Goal: Check status: Check status

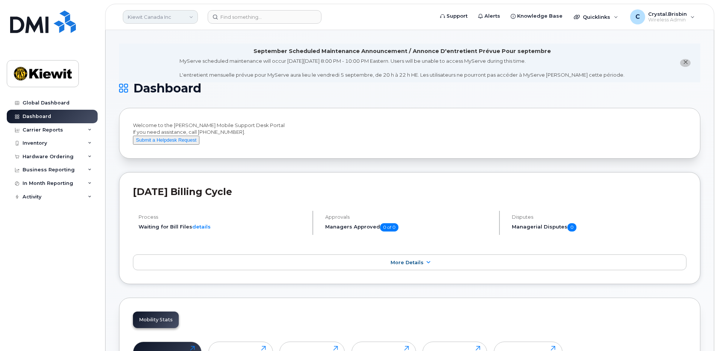
click at [159, 22] on link "Kiewit Canada Inc" at bounding box center [160, 17] width 75 height 14
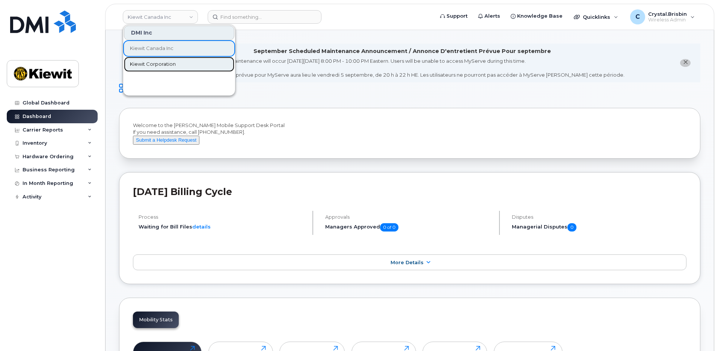
click at [139, 62] on span "Kiewit Corporation" at bounding box center [153, 64] width 46 height 8
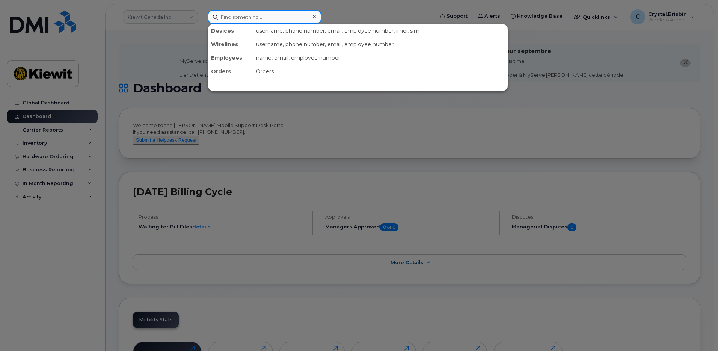
click at [245, 21] on input at bounding box center [265, 17] width 114 height 14
paste input "299605"
type input "299605"
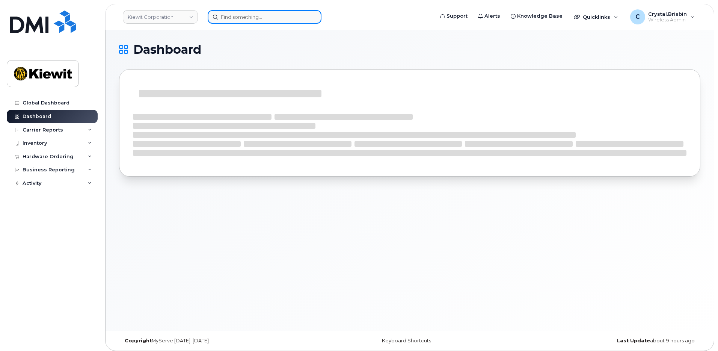
click at [232, 20] on input at bounding box center [265, 17] width 114 height 14
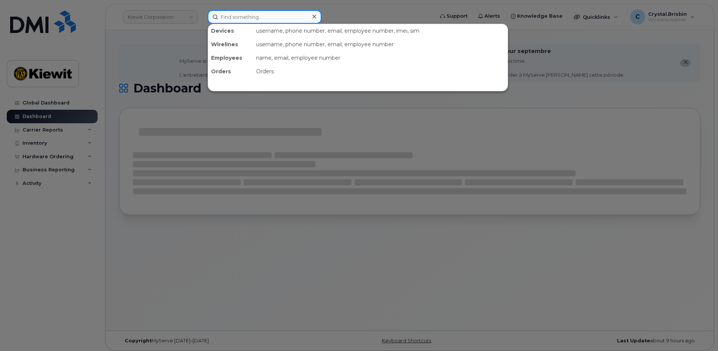
paste input "299605"
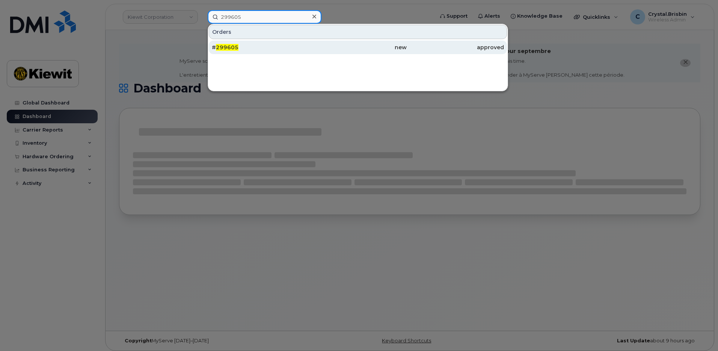
type input "299605"
click at [231, 47] on span "299605" at bounding box center [227, 47] width 23 height 7
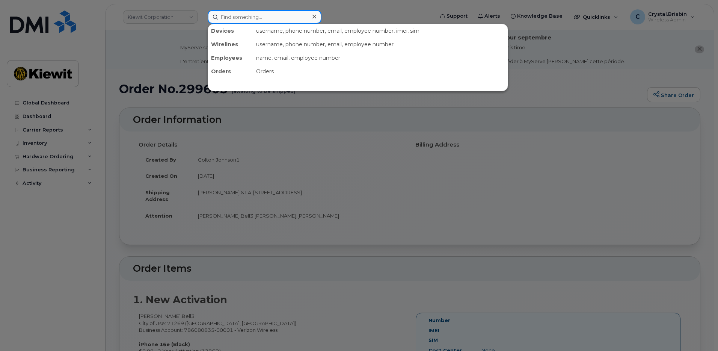
click at [237, 19] on input at bounding box center [265, 17] width 114 height 14
paste input "299640"
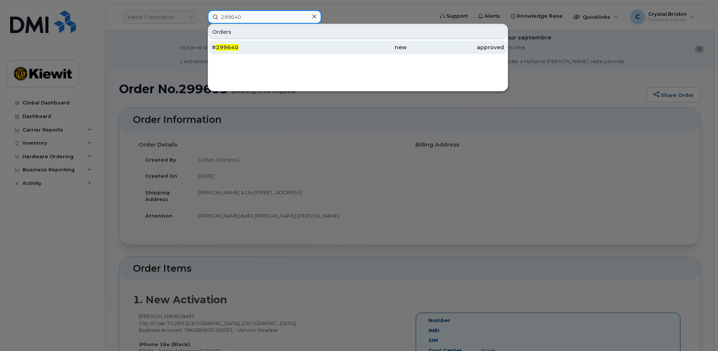
type input "299640"
click at [227, 47] on span "299640" at bounding box center [227, 47] width 23 height 7
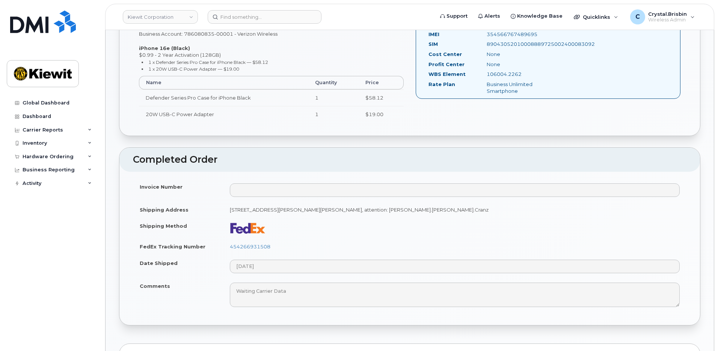
scroll to position [301, 0]
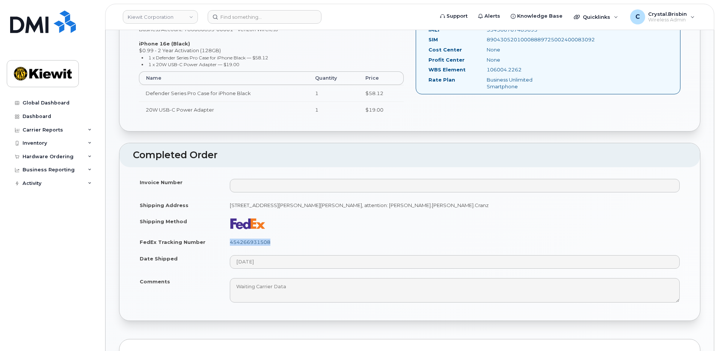
drag, startPoint x: 264, startPoint y: 241, endPoint x: 231, endPoint y: 243, distance: 33.1
click at [231, 243] on td "454266931508" at bounding box center [455, 242] width 464 height 17
click at [234, 19] on input at bounding box center [265, 17] width 114 height 14
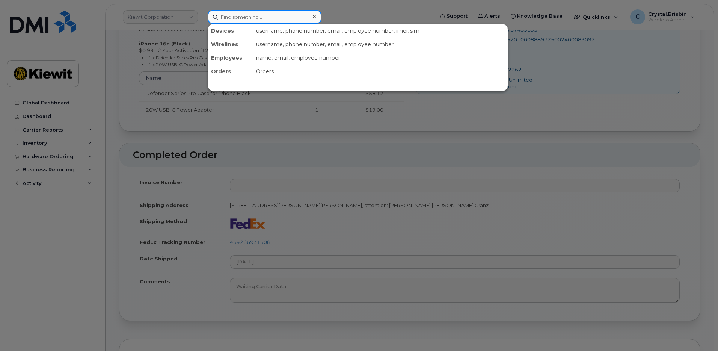
paste input "298853"
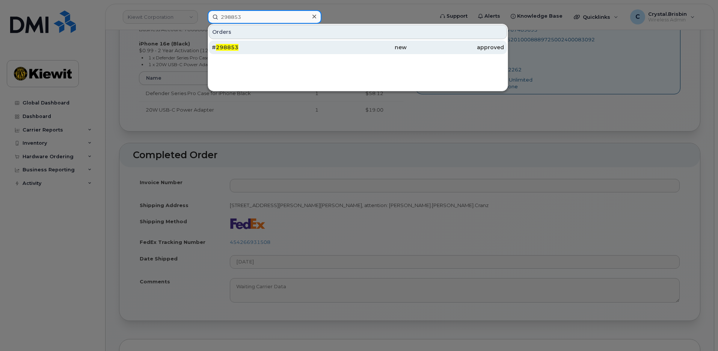
type input "298853"
click at [237, 50] on span "298853" at bounding box center [227, 47] width 23 height 7
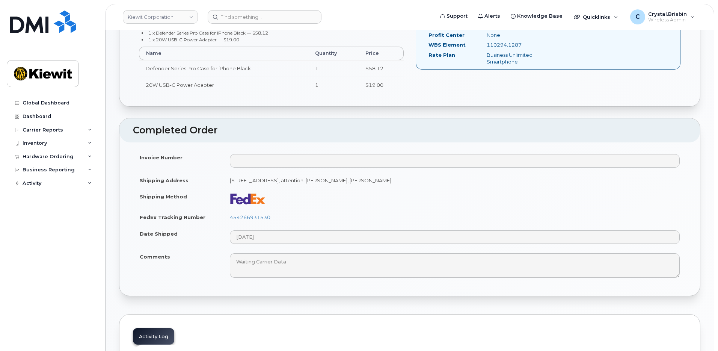
scroll to position [338, 0]
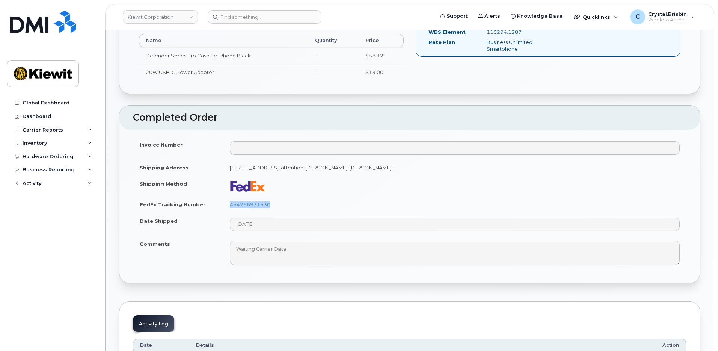
drag, startPoint x: 287, startPoint y: 203, endPoint x: 231, endPoint y: 208, distance: 56.6
click at [231, 208] on td "454266931530" at bounding box center [455, 204] width 464 height 17
copy link "454266931530"
click at [228, 20] on input at bounding box center [265, 17] width 114 height 14
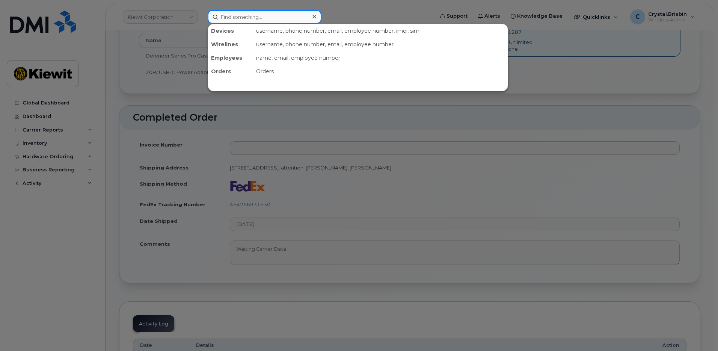
paste input "299605"
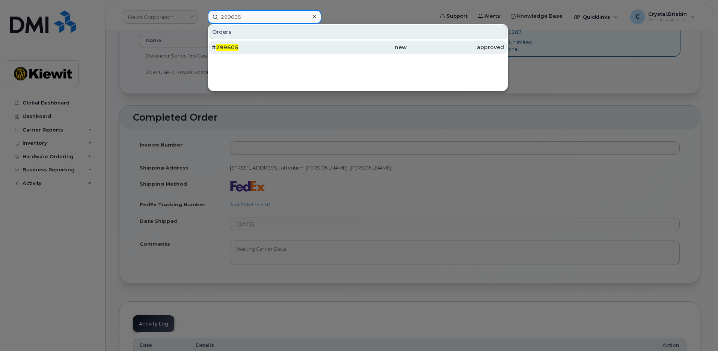
type input "299605"
click at [231, 47] on span "299605" at bounding box center [227, 47] width 23 height 7
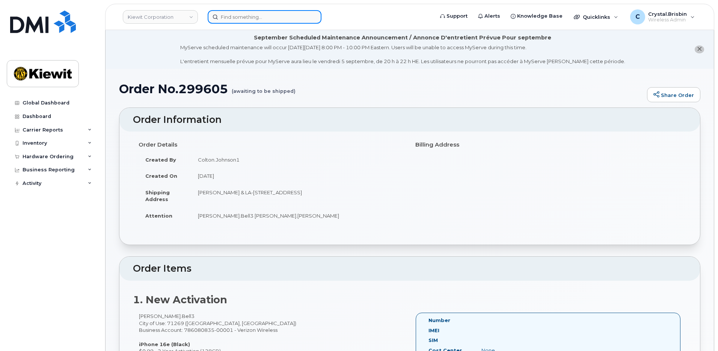
click at [231, 20] on input at bounding box center [265, 17] width 114 height 14
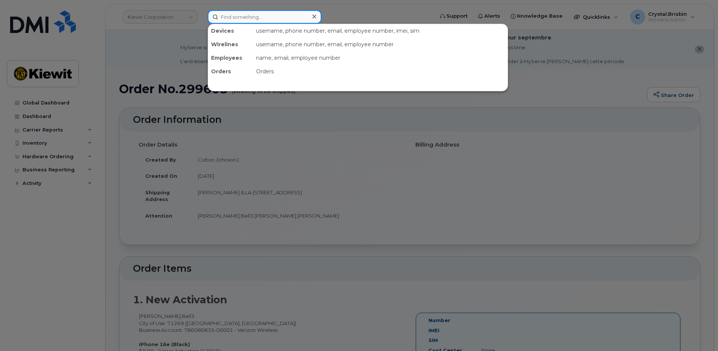
paste input "299646"
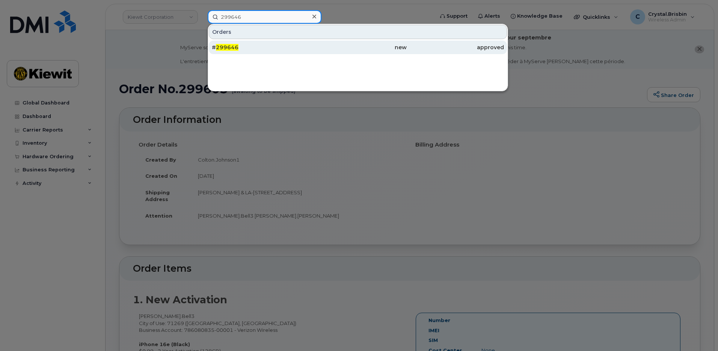
type input "299646"
click at [231, 48] on span "299646" at bounding box center [227, 47] width 23 height 7
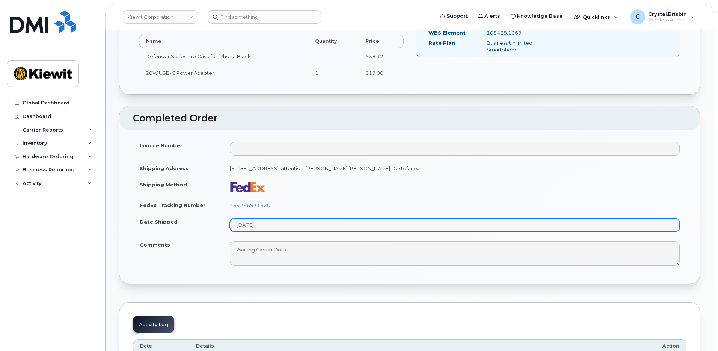
scroll to position [338, 0]
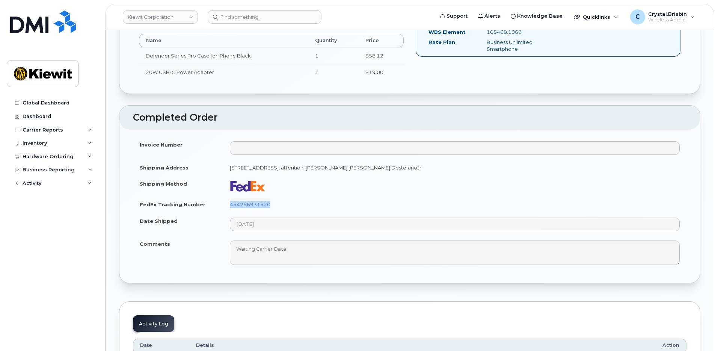
drag, startPoint x: 274, startPoint y: 203, endPoint x: 215, endPoint y: 204, distance: 59.0
click at [215, 204] on tr "FedEx Tracking Number 454266931520" at bounding box center [410, 204] width 554 height 17
copy tr "454266931520"
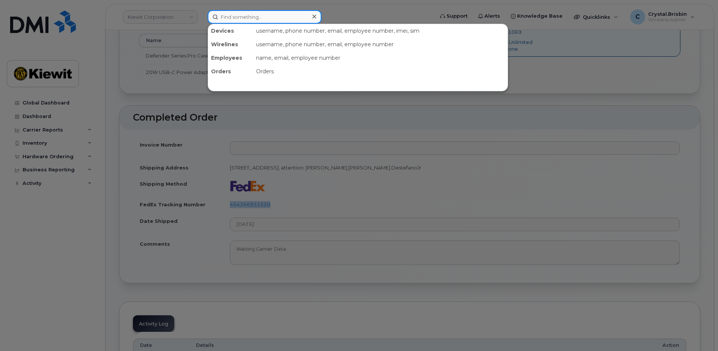
click at [252, 17] on input at bounding box center [265, 17] width 114 height 14
paste input "299526"
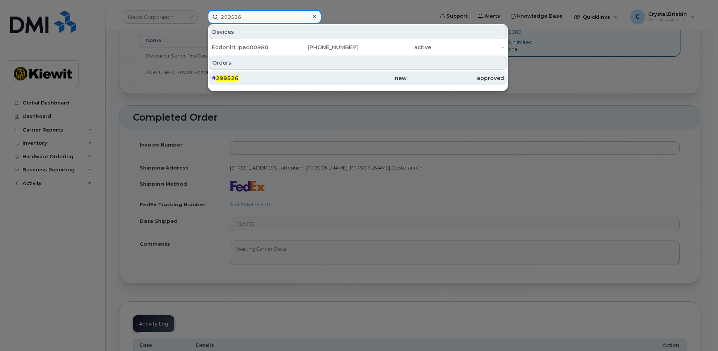
type input "299526"
click at [228, 77] on span "299526" at bounding box center [227, 78] width 23 height 7
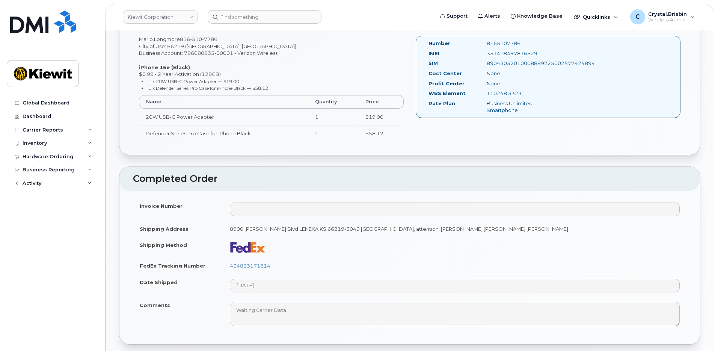
scroll to position [338, 0]
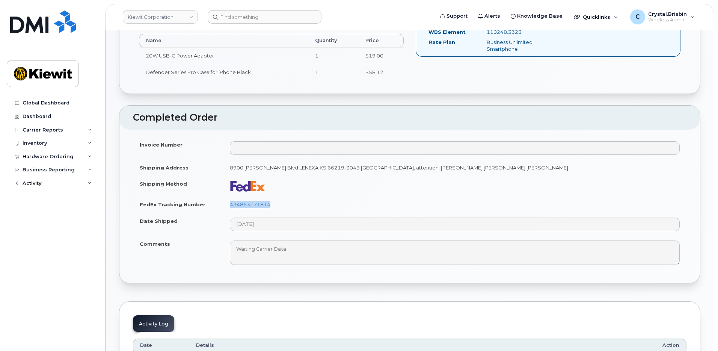
drag, startPoint x: 274, startPoint y: 203, endPoint x: 228, endPoint y: 204, distance: 46.2
click at [228, 204] on td "434863171814" at bounding box center [455, 204] width 464 height 17
copy link "434863171814"
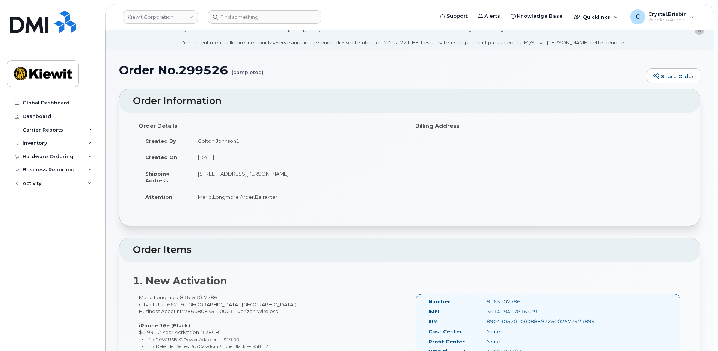
scroll to position [0, 0]
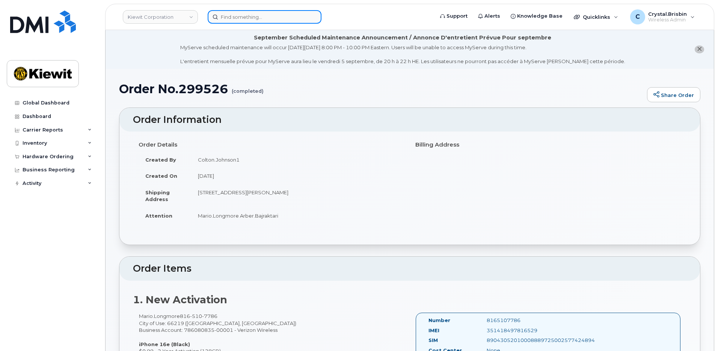
click at [245, 21] on input at bounding box center [265, 17] width 114 height 14
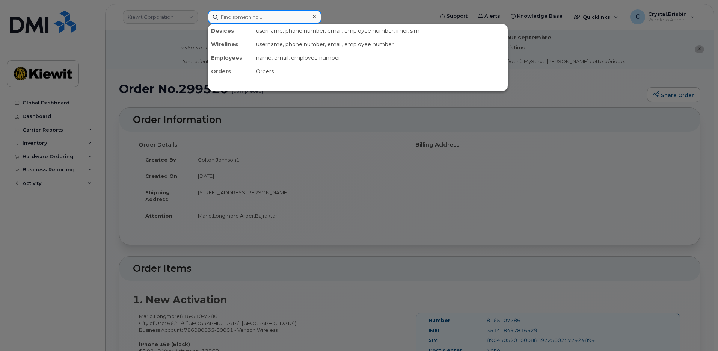
paste input "299771"
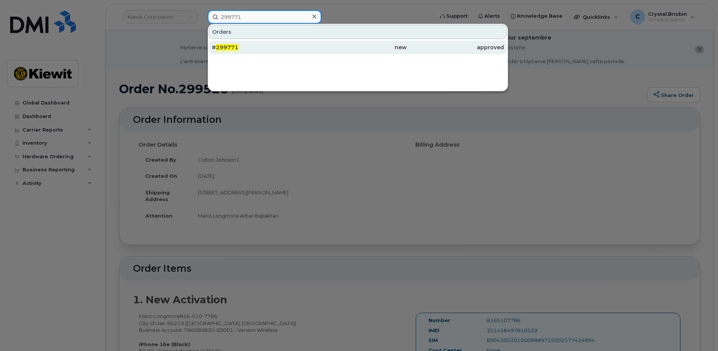
type input "299771"
click at [230, 46] on span "299771" at bounding box center [227, 47] width 23 height 7
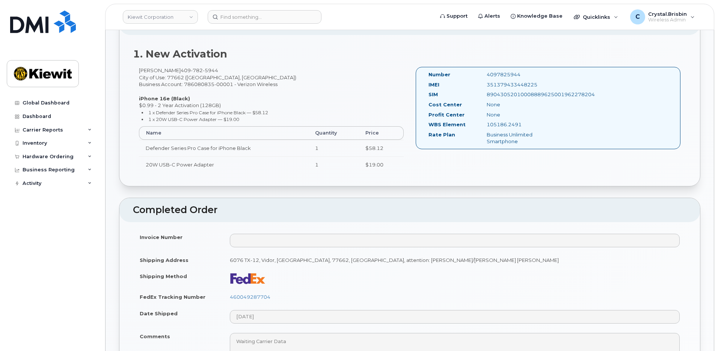
scroll to position [376, 0]
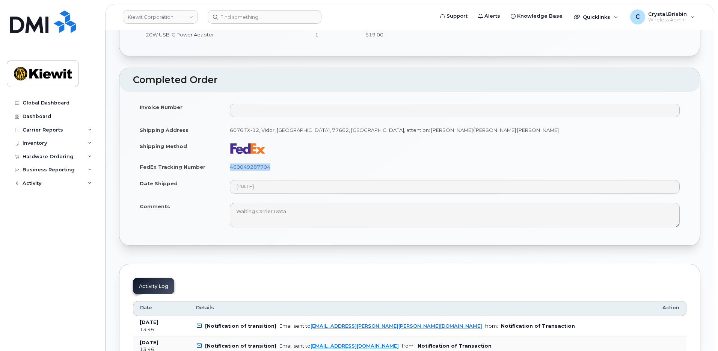
drag, startPoint x: 237, startPoint y: 167, endPoint x: 218, endPoint y: 167, distance: 18.4
click at [218, 167] on tr "FedEx Tracking Number 460049287704" at bounding box center [410, 167] width 554 height 17
copy tr "460049287704"
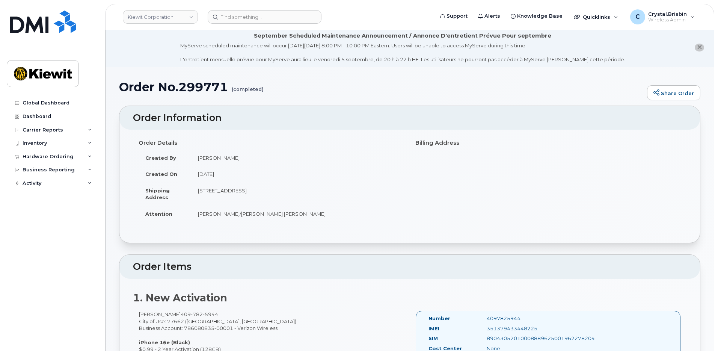
scroll to position [0, 0]
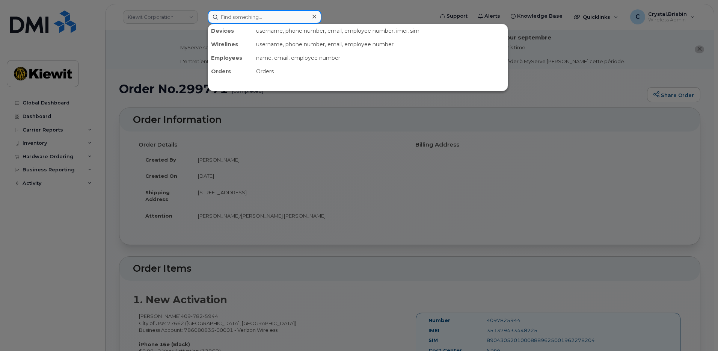
click at [233, 20] on input at bounding box center [265, 17] width 114 height 14
paste input "299645"
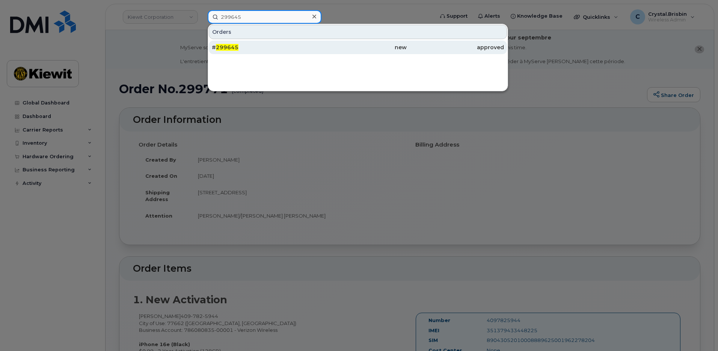
type input "299645"
click at [237, 49] on span "299645" at bounding box center [227, 47] width 23 height 7
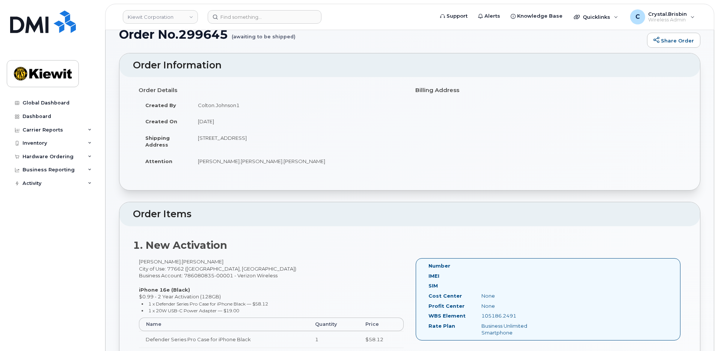
scroll to position [179, 0]
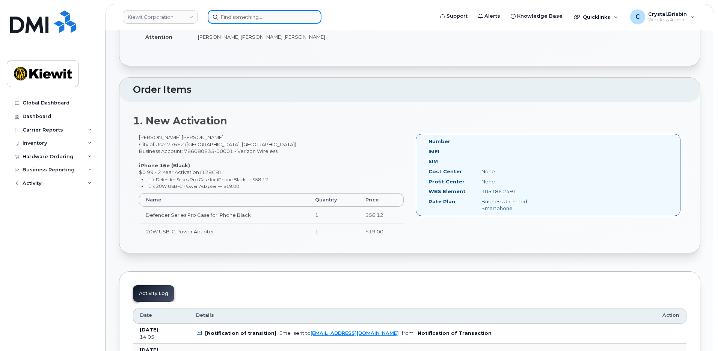
click at [242, 19] on input at bounding box center [265, 17] width 114 height 14
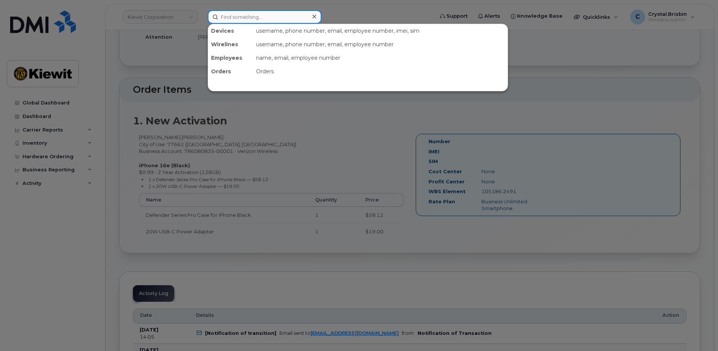
paste input "300014"
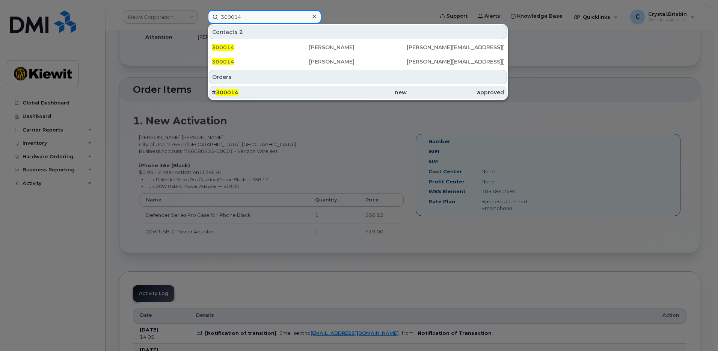
type input "300014"
click at [229, 88] on div "# 300014" at bounding box center [260, 93] width 97 height 14
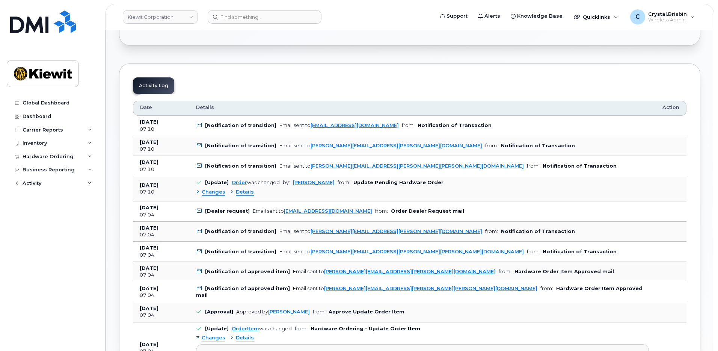
scroll to position [413, 0]
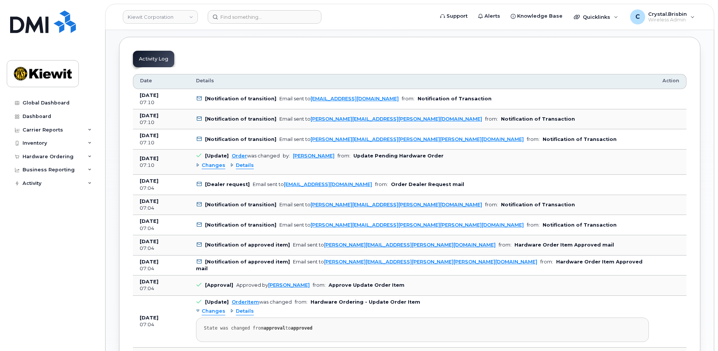
click at [197, 167] on div "Changes" at bounding box center [210, 165] width 29 height 7
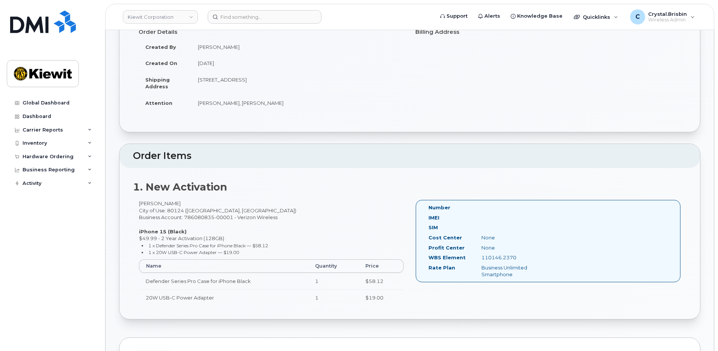
scroll to position [0, 0]
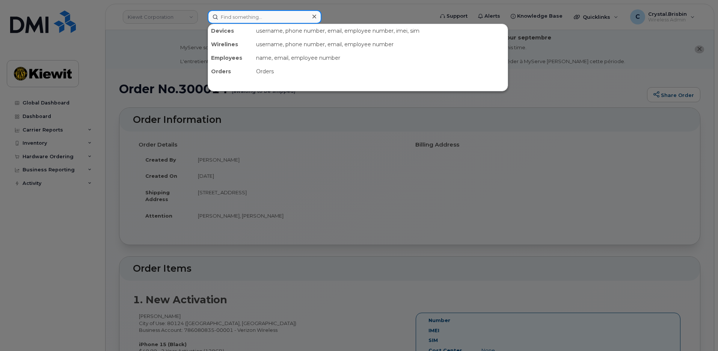
click at [250, 15] on input at bounding box center [265, 17] width 114 height 14
paste input "300022"
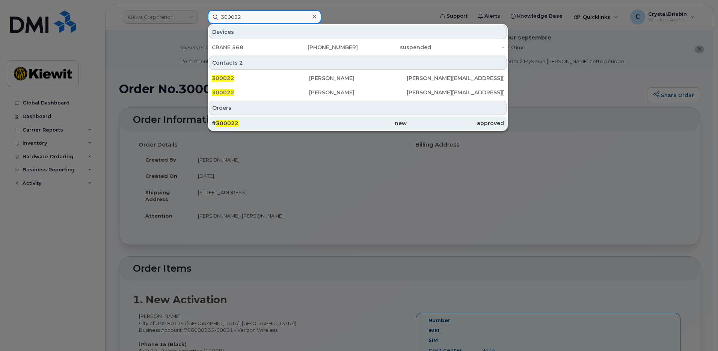
type input "300022"
click at [233, 126] on span "300022" at bounding box center [227, 123] width 23 height 7
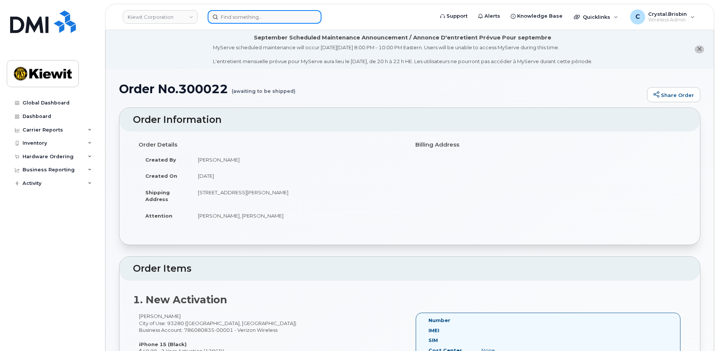
click at [228, 18] on input at bounding box center [265, 17] width 114 height 14
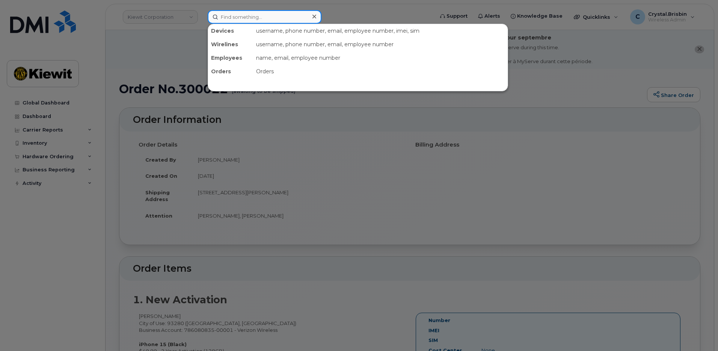
paste input "300018"
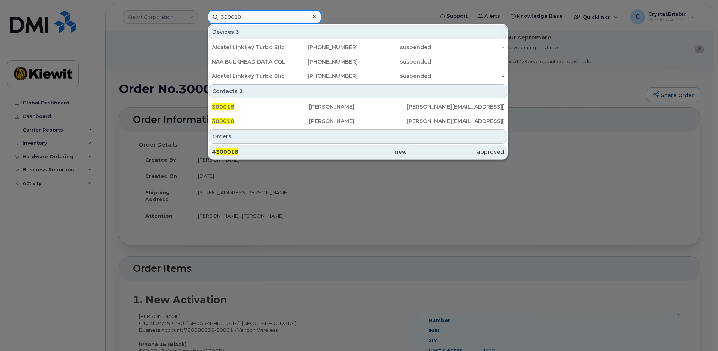
type input "300018"
click at [239, 152] on div "# 300018" at bounding box center [260, 152] width 97 height 8
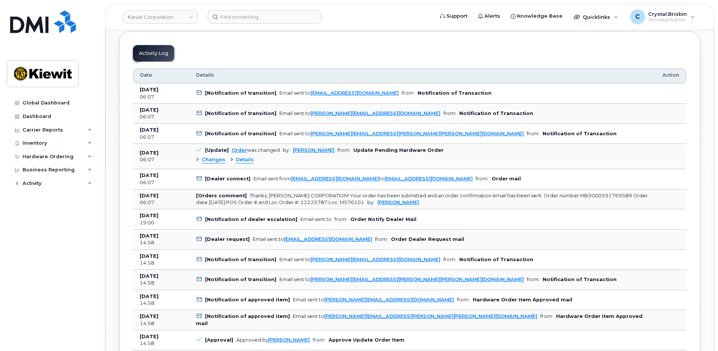
scroll to position [413, 0]
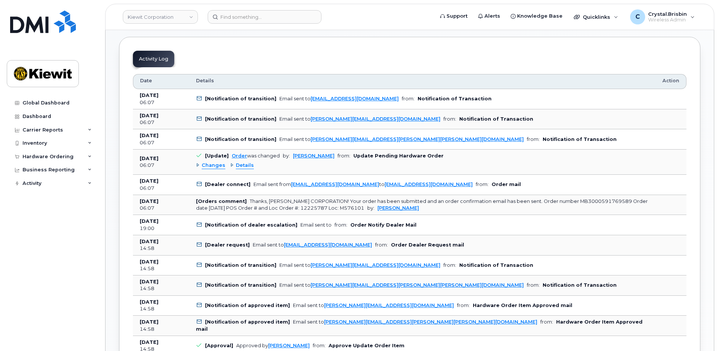
drag, startPoint x: 200, startPoint y: 165, endPoint x: 158, endPoint y: 180, distance: 44.2
click at [199, 165] on div "Changes" at bounding box center [210, 165] width 29 height 7
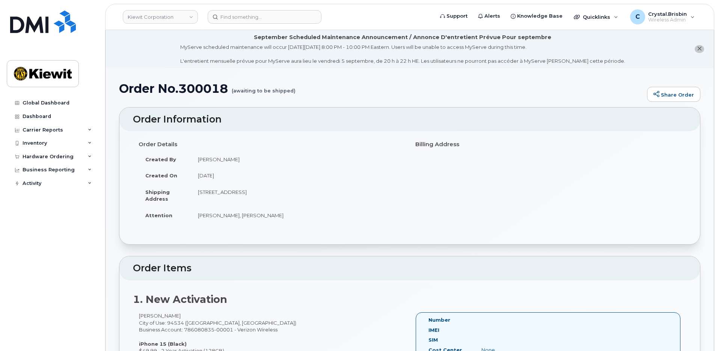
scroll to position [0, 0]
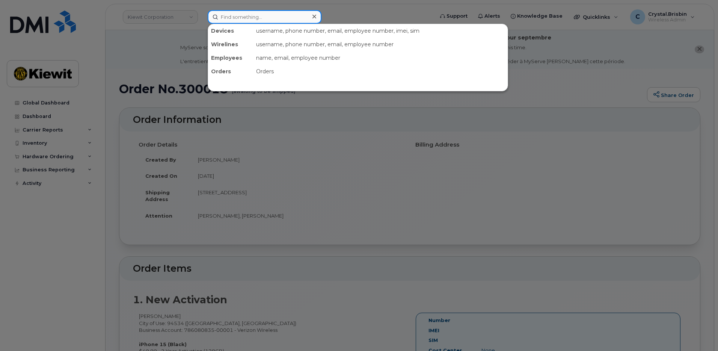
click at [252, 15] on input at bounding box center [265, 17] width 114 height 14
paste input "300022"
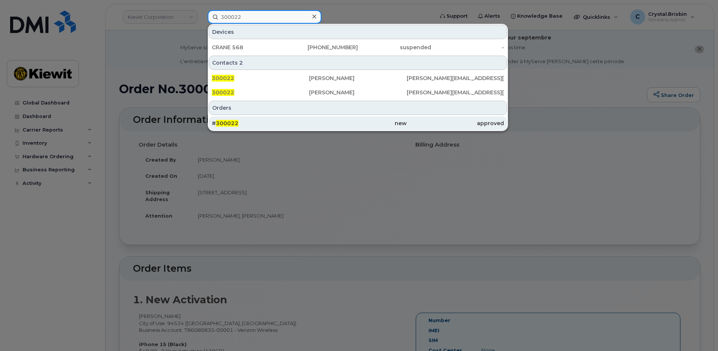
type input "300022"
click at [234, 122] on span "300022" at bounding box center [227, 123] width 23 height 7
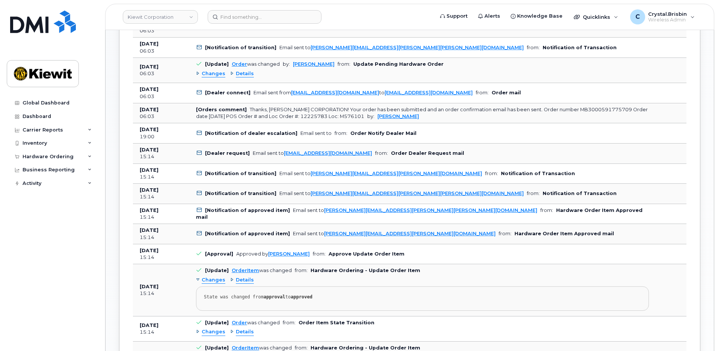
scroll to position [413, 0]
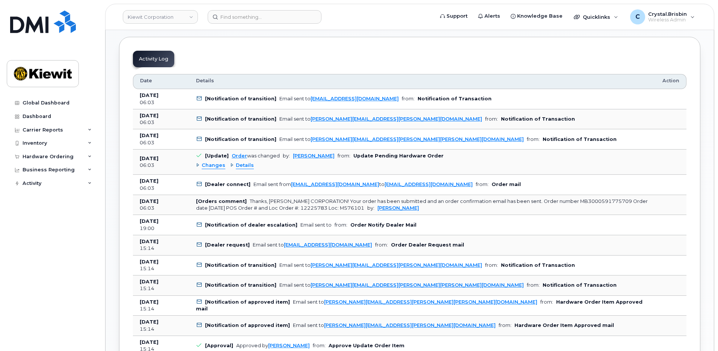
click at [198, 164] on div "Changes" at bounding box center [210, 165] width 29 height 7
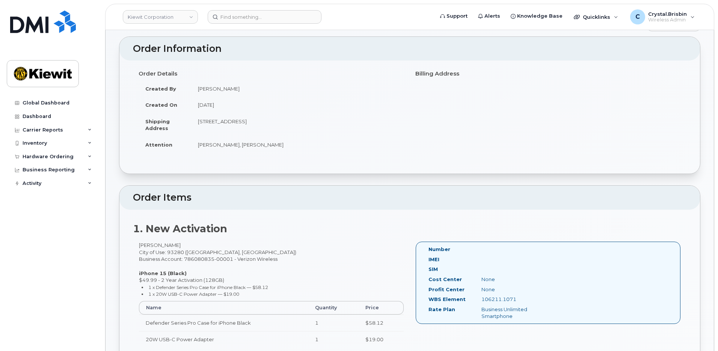
scroll to position [0, 0]
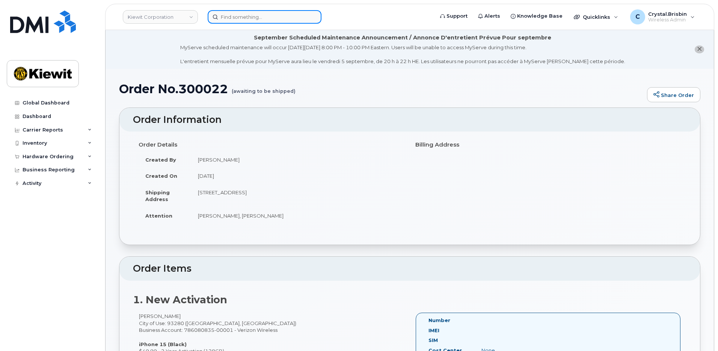
click at [251, 15] on input at bounding box center [265, 17] width 114 height 14
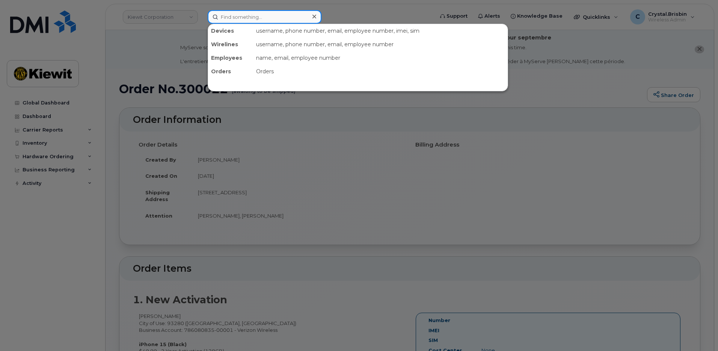
paste input "299605"
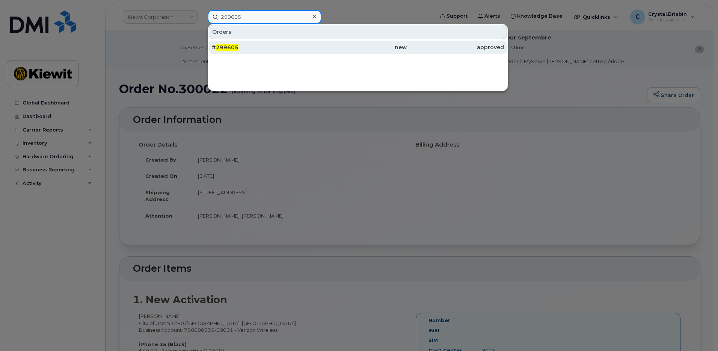
type input "299605"
click at [228, 48] on span "299605" at bounding box center [227, 47] width 23 height 7
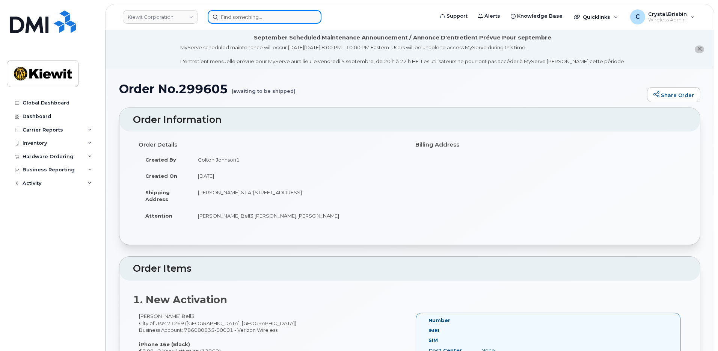
click at [288, 18] on input at bounding box center [265, 17] width 114 height 14
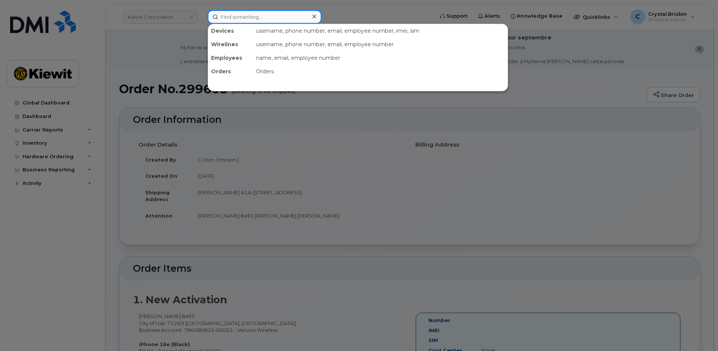
paste input "300025"
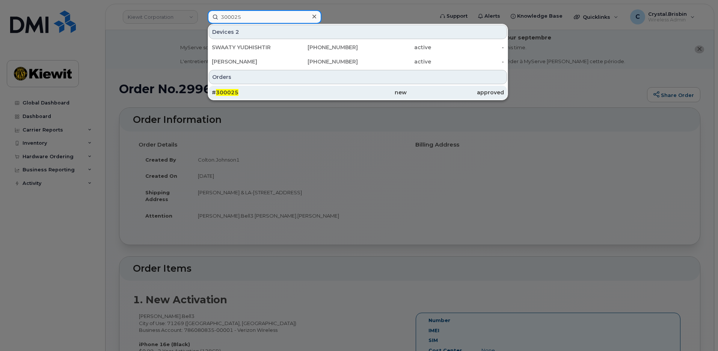
type input "300025"
click at [235, 96] on div "# 300025" at bounding box center [260, 93] width 97 height 14
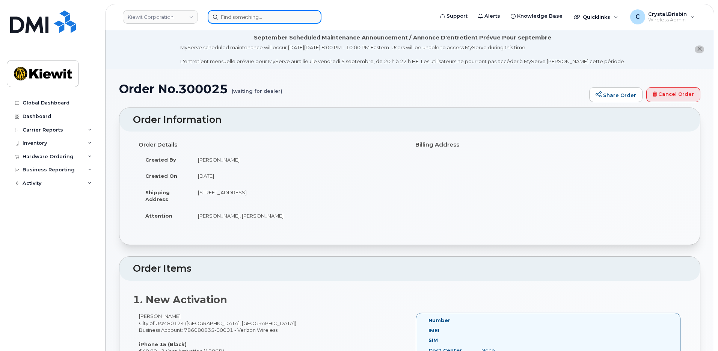
click at [243, 18] on input at bounding box center [265, 17] width 114 height 14
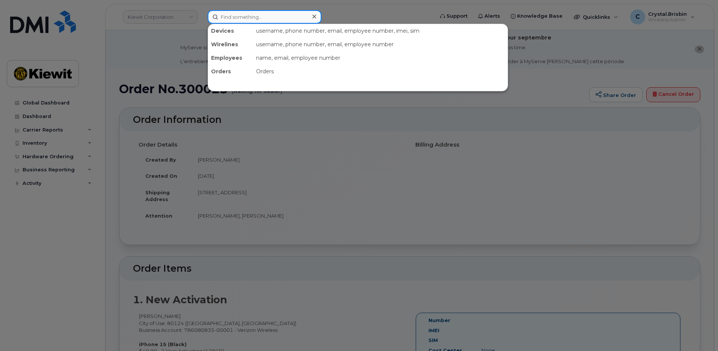
paste input "300026"
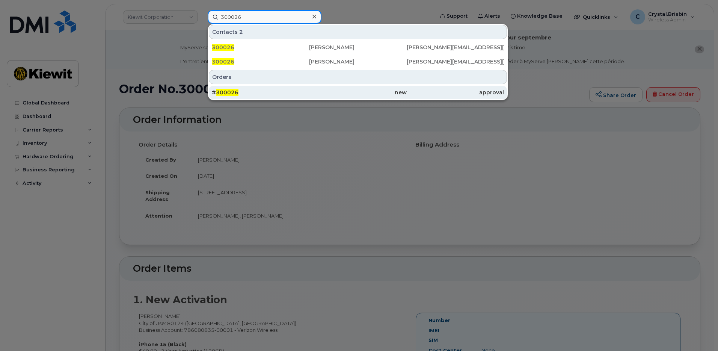
type input "300026"
click at [231, 92] on span "300026" at bounding box center [227, 92] width 23 height 7
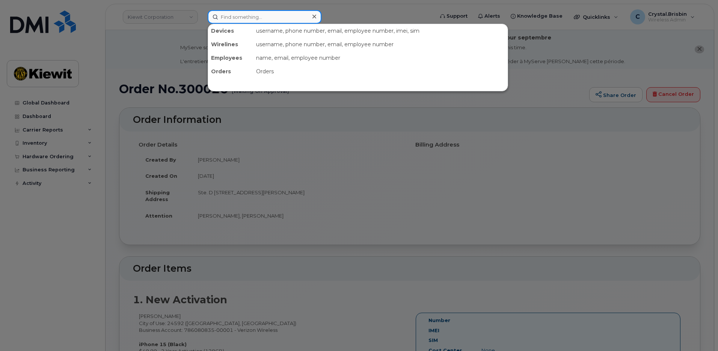
click at [264, 20] on input at bounding box center [265, 17] width 114 height 14
paste input "299626"
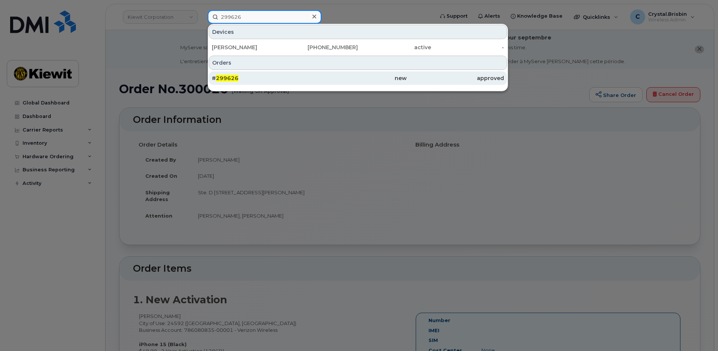
type input "299626"
click at [225, 80] on span "299626" at bounding box center [227, 78] width 23 height 7
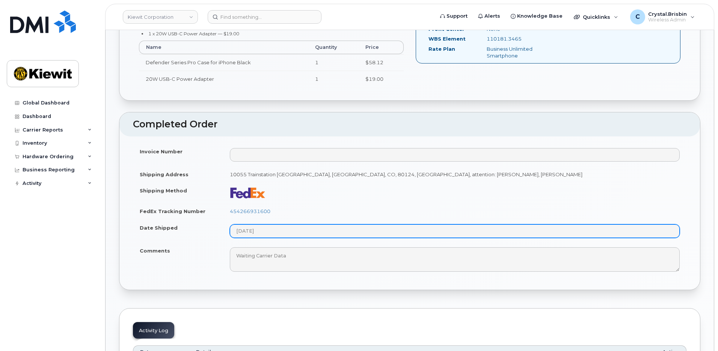
scroll to position [338, 0]
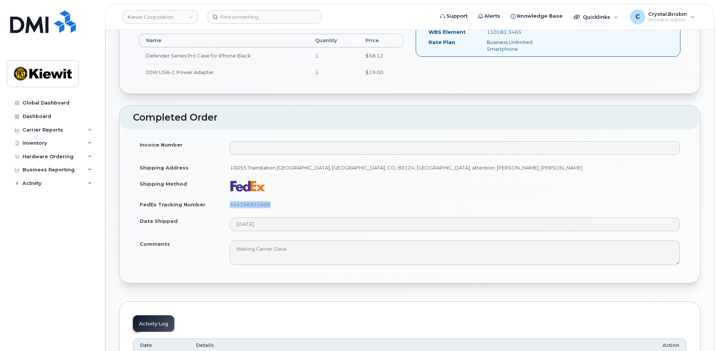
drag, startPoint x: 274, startPoint y: 200, endPoint x: 224, endPoint y: 203, distance: 49.7
click at [224, 203] on td "454266931600" at bounding box center [455, 204] width 464 height 17
copy link "454266931600"
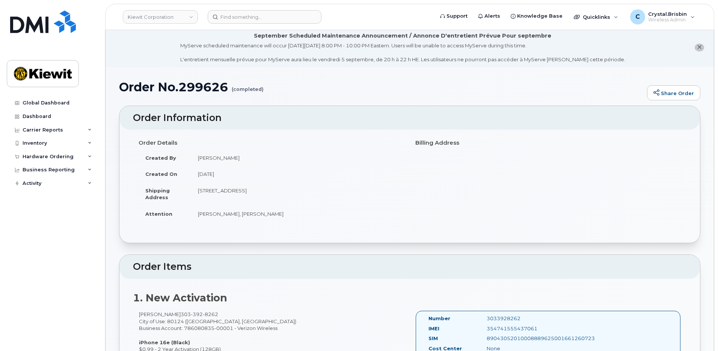
scroll to position [0, 0]
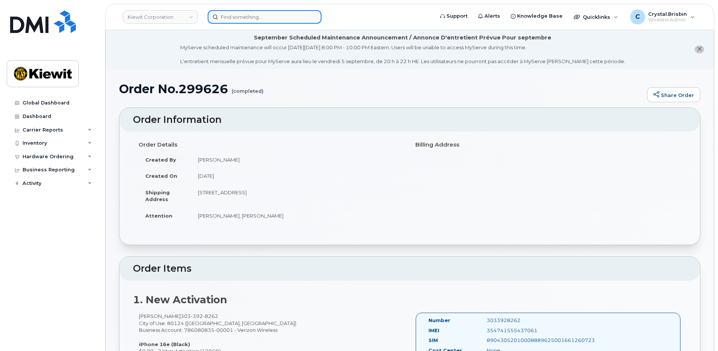
click at [281, 17] on input at bounding box center [265, 17] width 114 height 14
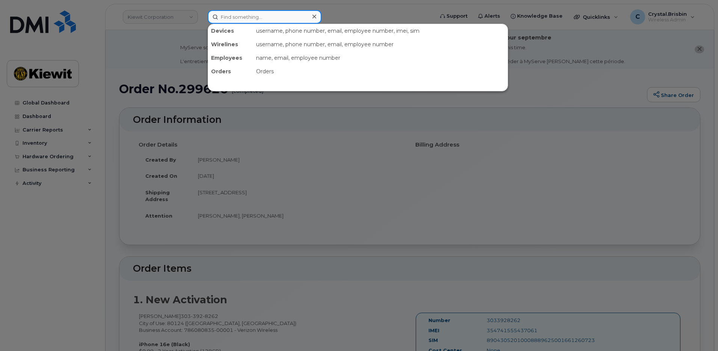
paste input "300037"
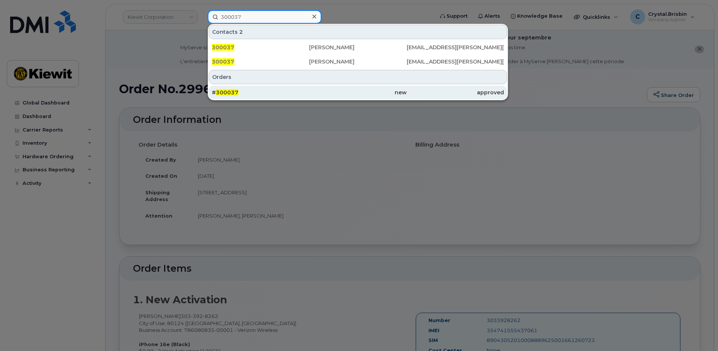
type input "300037"
click at [229, 96] on div "# 300037" at bounding box center [260, 93] width 97 height 8
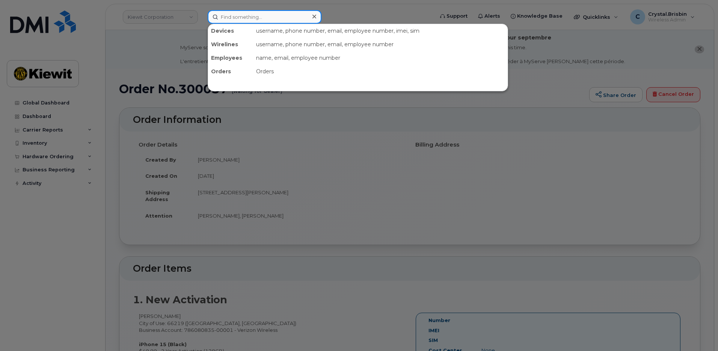
click at [263, 17] on input at bounding box center [265, 17] width 114 height 14
paste input "299906"
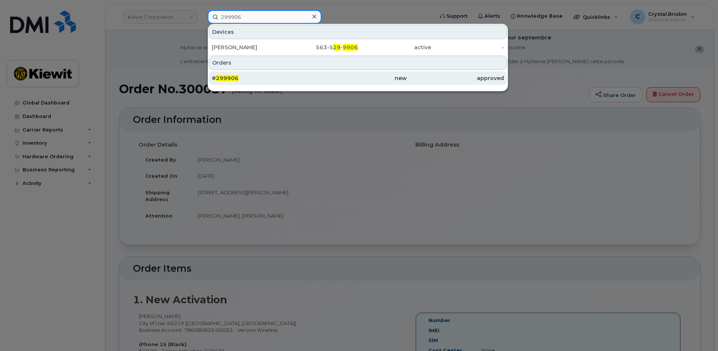
type input "299906"
click at [230, 77] on span "299906" at bounding box center [227, 78] width 23 height 7
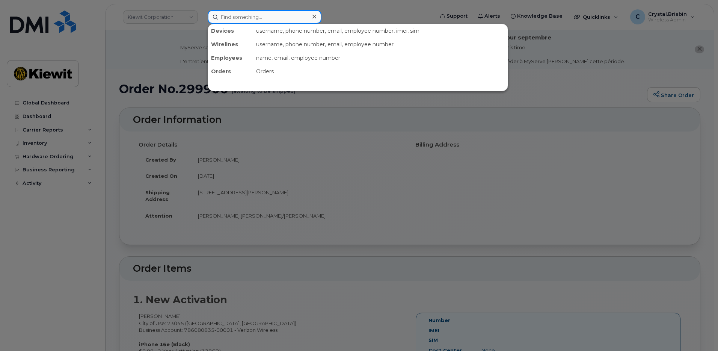
click at [232, 21] on input at bounding box center [265, 17] width 114 height 14
paste input "299625"
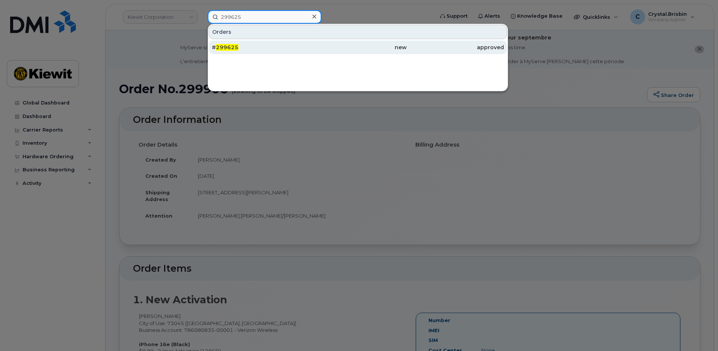
type input "299625"
click at [227, 48] on span "299625" at bounding box center [227, 47] width 23 height 7
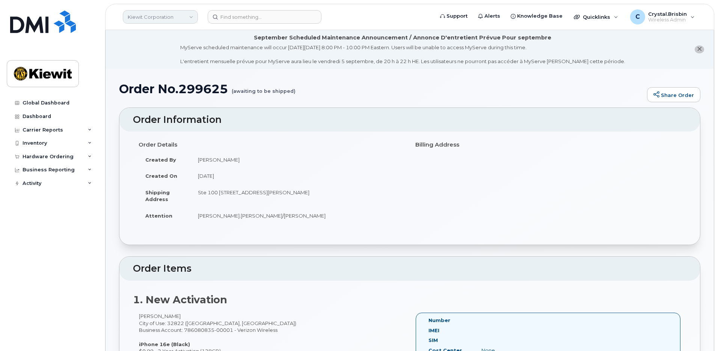
click at [178, 17] on link "Kiewit Corporation" at bounding box center [160, 17] width 75 height 14
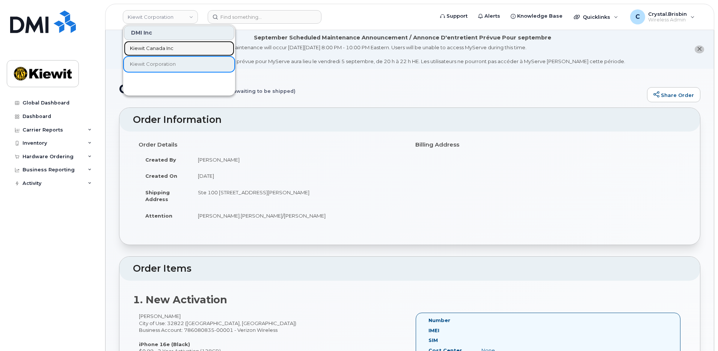
drag, startPoint x: 146, startPoint y: 47, endPoint x: 251, endPoint y: 31, distance: 106.0
click at [146, 47] on span "Kiewit Canada Inc" at bounding box center [152, 49] width 44 height 8
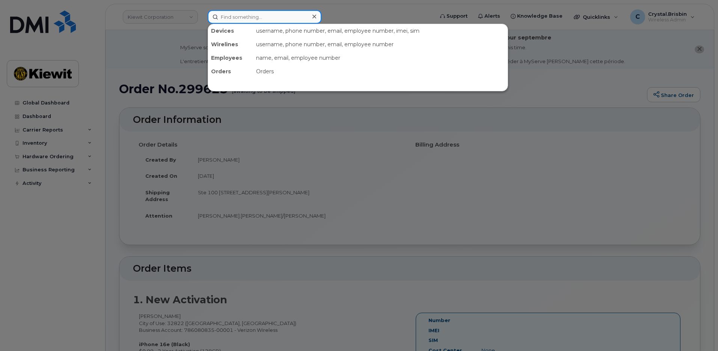
click at [263, 19] on input at bounding box center [265, 17] width 114 height 14
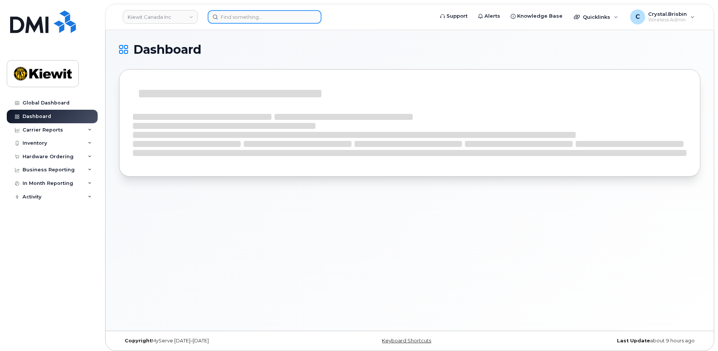
click at [263, 19] on input at bounding box center [265, 17] width 114 height 14
paste input "299367"
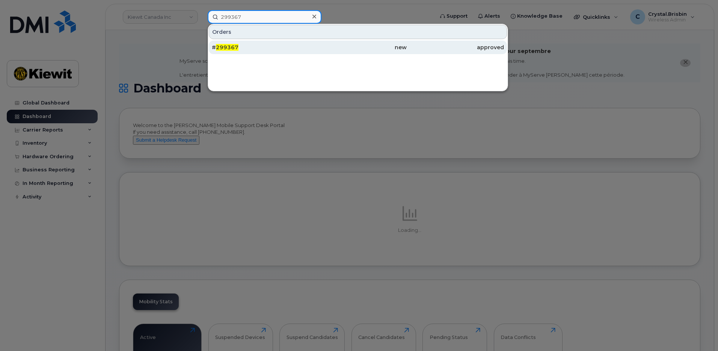
type input "299367"
click at [231, 48] on span "299367" at bounding box center [227, 47] width 23 height 7
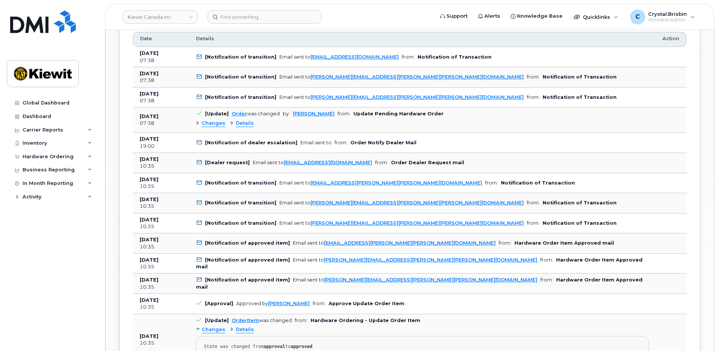
scroll to position [526, 0]
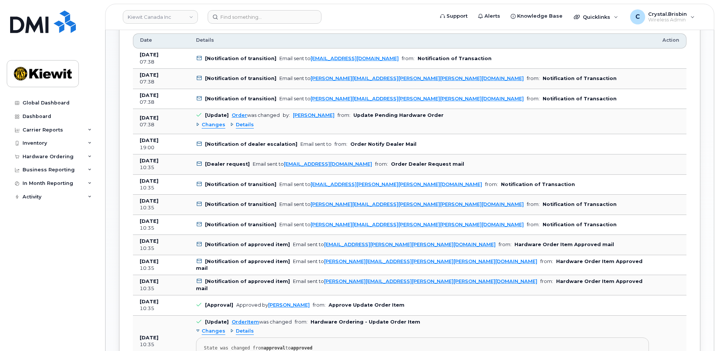
click at [198, 121] on div "Changes" at bounding box center [210, 124] width 29 height 7
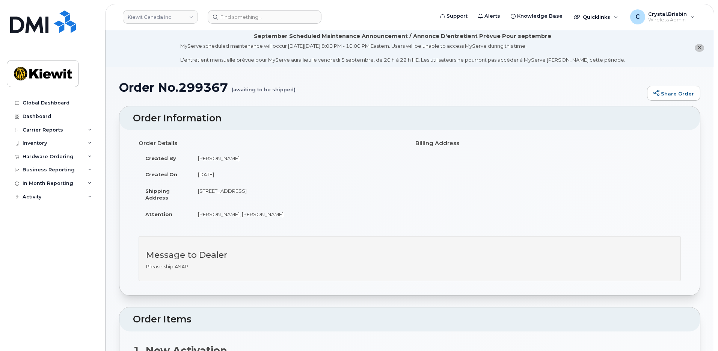
scroll to position [0, 0]
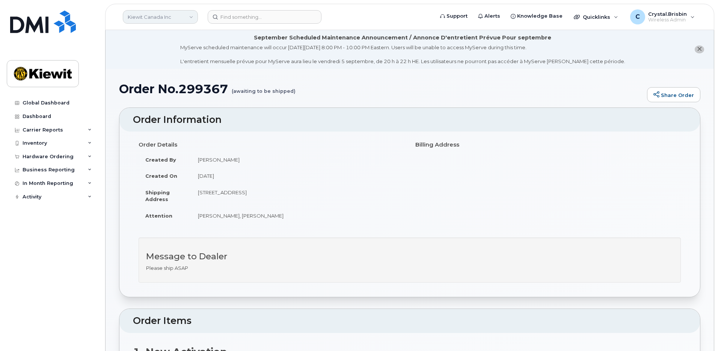
click at [187, 15] on link "Kiewit Canada Inc" at bounding box center [160, 17] width 75 height 14
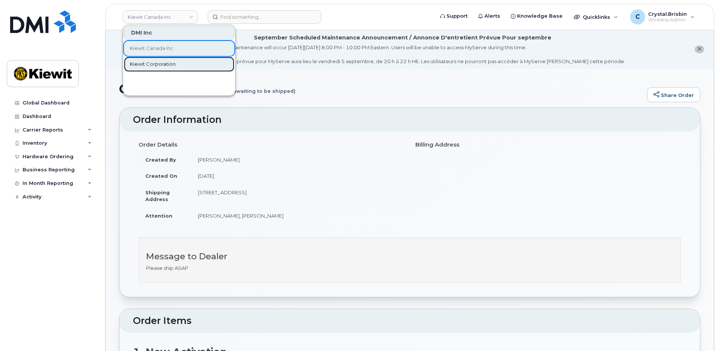
click at [145, 60] on span "Kiewit Corporation" at bounding box center [153, 64] width 46 height 8
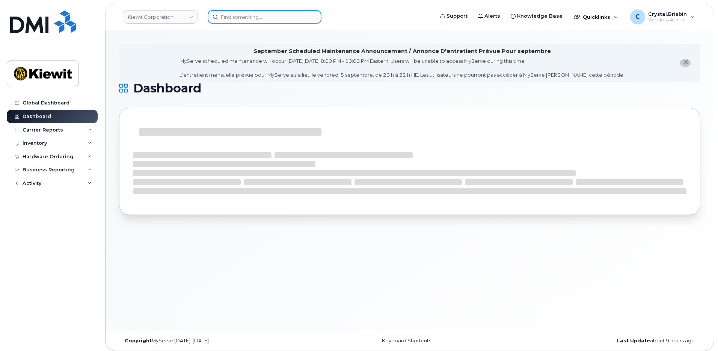
click at [249, 18] on input at bounding box center [265, 17] width 114 height 14
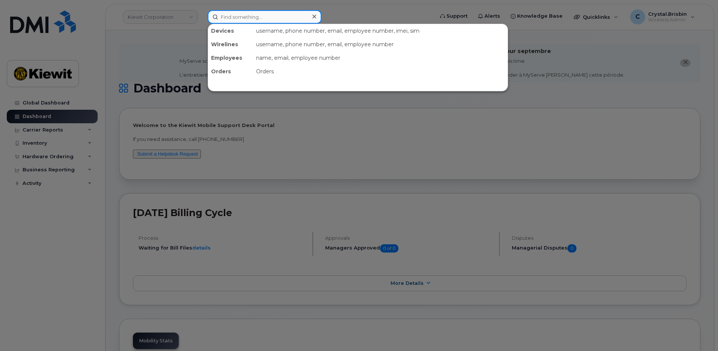
paste input "299949"
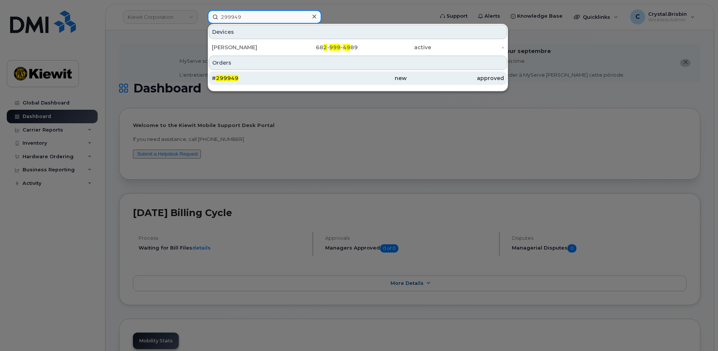
type input "299949"
click at [232, 79] on span "299949" at bounding box center [227, 78] width 23 height 7
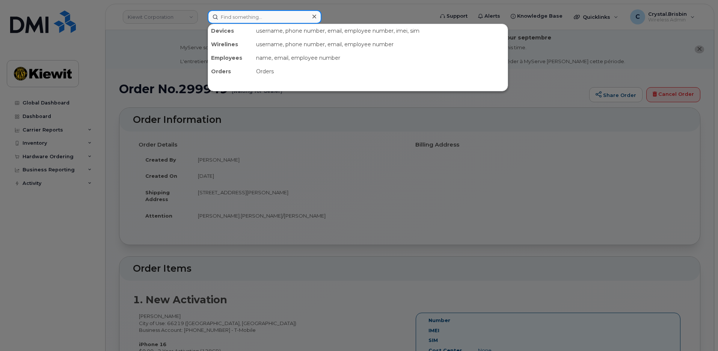
click at [251, 18] on input at bounding box center [265, 17] width 114 height 14
paste input "300036"
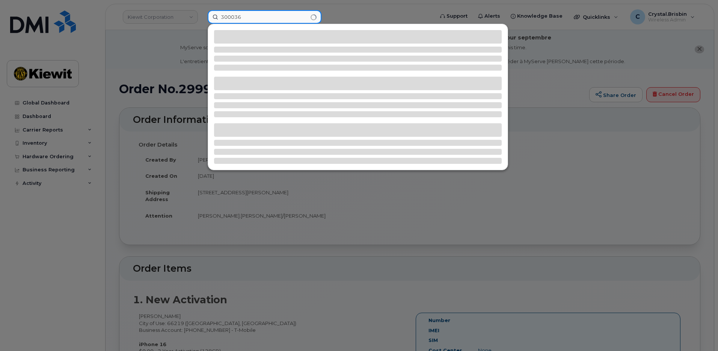
click at [221, 20] on input "300036" at bounding box center [265, 17] width 114 height 14
click at [255, 20] on input "300036" at bounding box center [265, 17] width 114 height 14
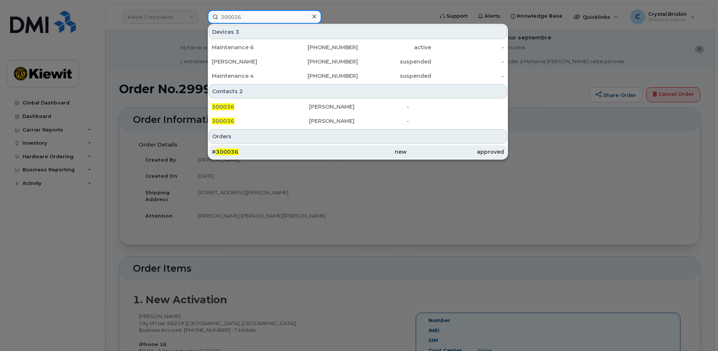
type input "300036"
click at [235, 151] on span "300036" at bounding box center [227, 151] width 23 height 7
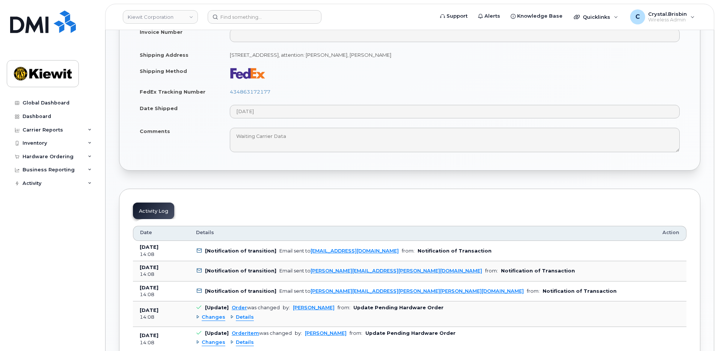
scroll to position [376, 0]
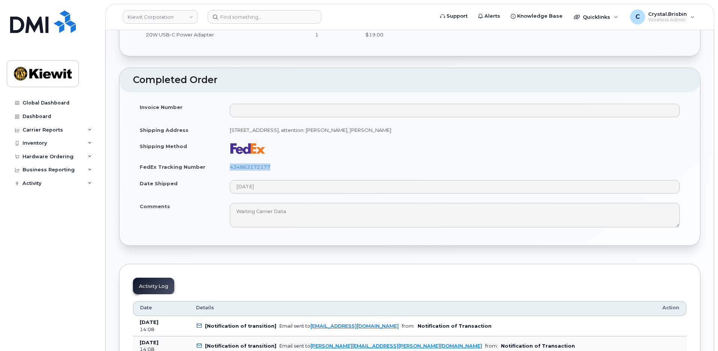
drag, startPoint x: 276, startPoint y: 167, endPoint x: 204, endPoint y: 171, distance: 71.8
click at [205, 170] on tr "FedEx Tracking Number 434863172177" at bounding box center [410, 167] width 554 height 17
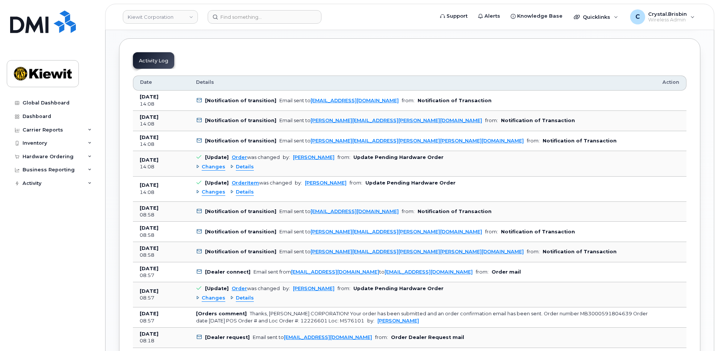
scroll to position [676, 0]
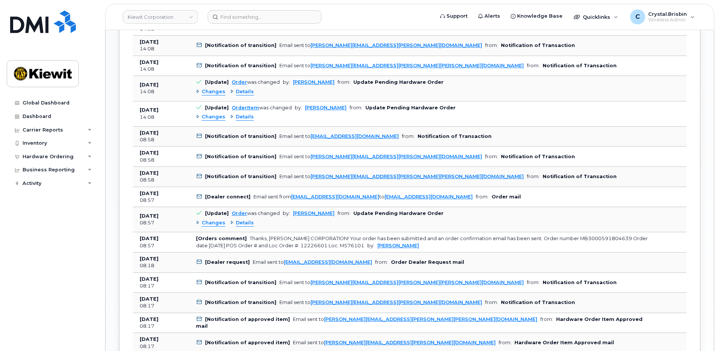
click at [197, 117] on div "Changes" at bounding box center [210, 116] width 29 height 7
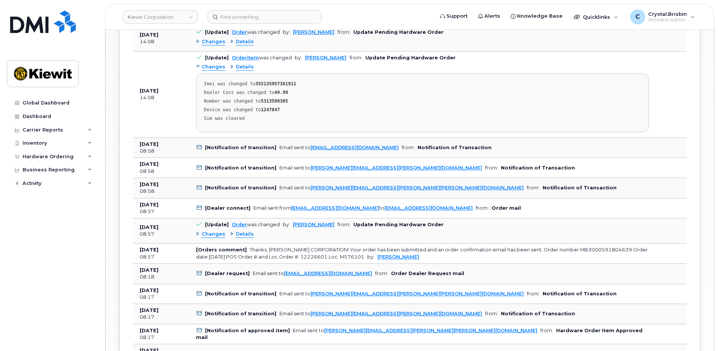
scroll to position [751, 0]
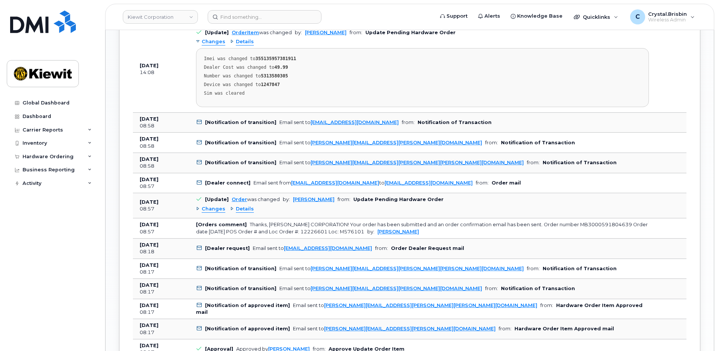
click at [197, 209] on div "Changes" at bounding box center [210, 208] width 29 height 7
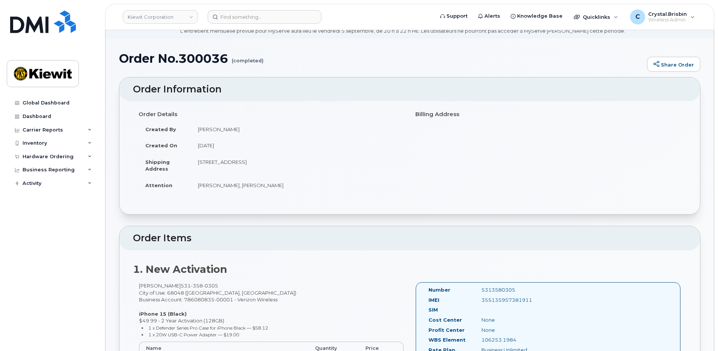
scroll to position [0, 0]
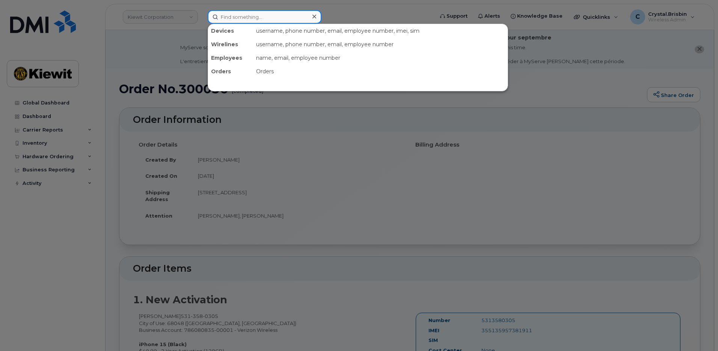
click at [232, 19] on input at bounding box center [265, 17] width 114 height 14
paste input "299580"
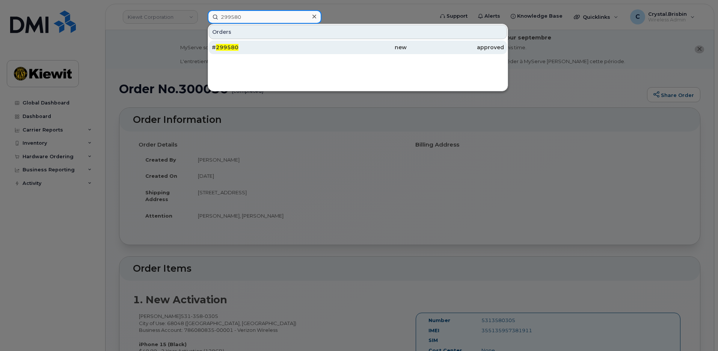
type input "299580"
click at [228, 47] on span "299580" at bounding box center [227, 47] width 23 height 7
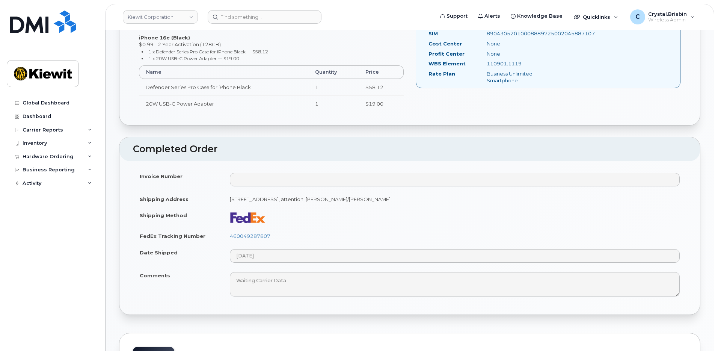
scroll to position [376, 0]
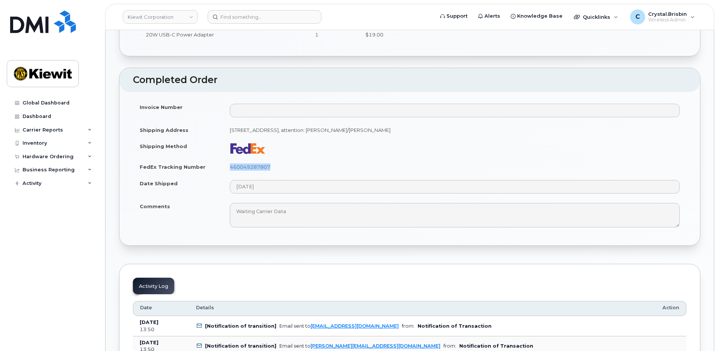
drag, startPoint x: 284, startPoint y: 165, endPoint x: 220, endPoint y: 166, distance: 64.2
click at [220, 166] on tr "FedEx Tracking Number 460049287807" at bounding box center [410, 167] width 554 height 17
copy tr "460049287807"
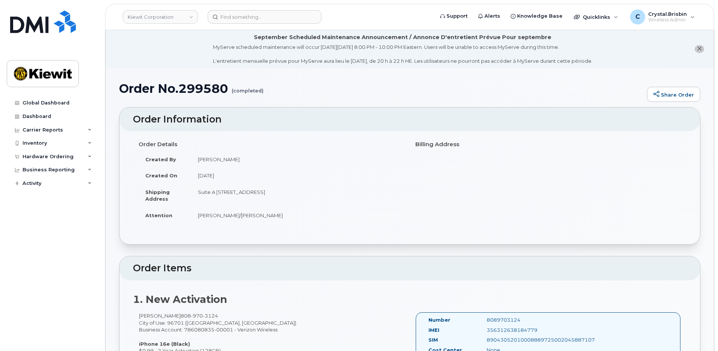
scroll to position [0, 0]
click at [130, 55] on li "September Scheduled Maintenance Announcement / Annonce D'entretient Prévue Pour…" at bounding box center [410, 49] width 609 height 39
click at [234, 18] on input at bounding box center [265, 17] width 114 height 14
paste input "299529"
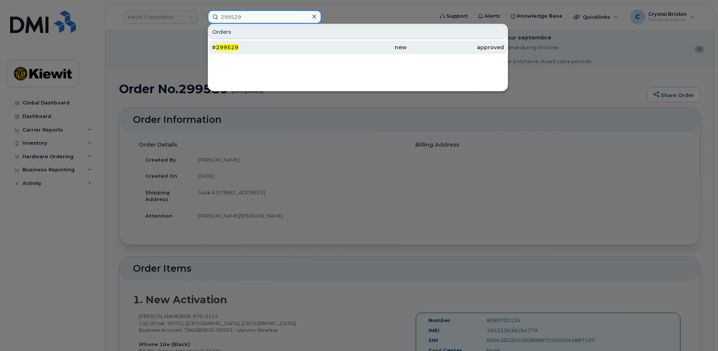
type input "299529"
click at [223, 48] on span "299529" at bounding box center [227, 47] width 23 height 7
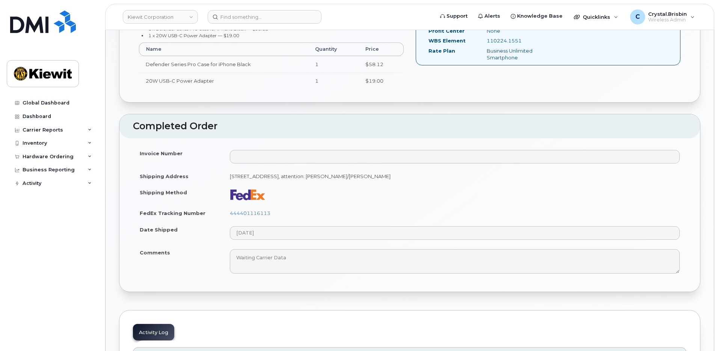
scroll to position [338, 0]
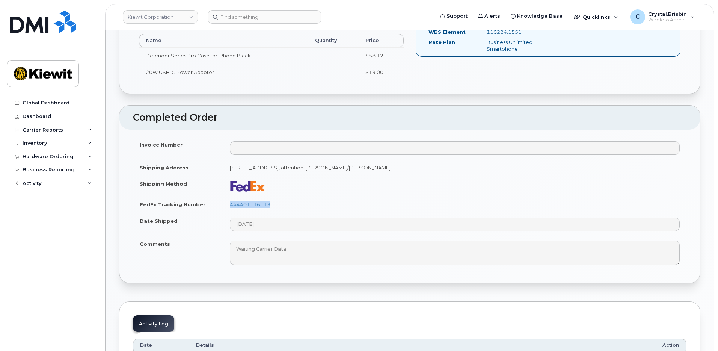
drag, startPoint x: 281, startPoint y: 207, endPoint x: 219, endPoint y: 206, distance: 61.6
click at [219, 206] on tr "FedEx Tracking Number 444401116113" at bounding box center [410, 204] width 554 height 17
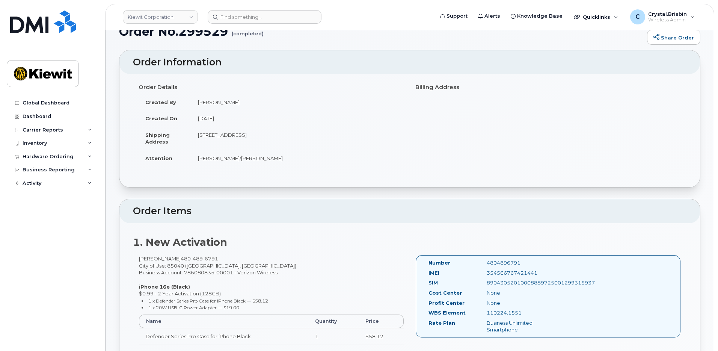
scroll to position [0, 0]
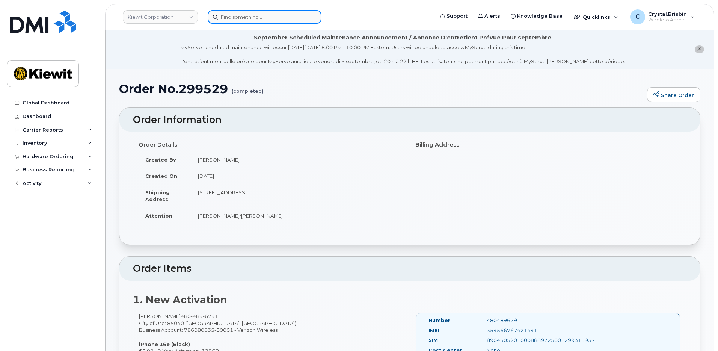
click at [266, 14] on input at bounding box center [265, 17] width 114 height 14
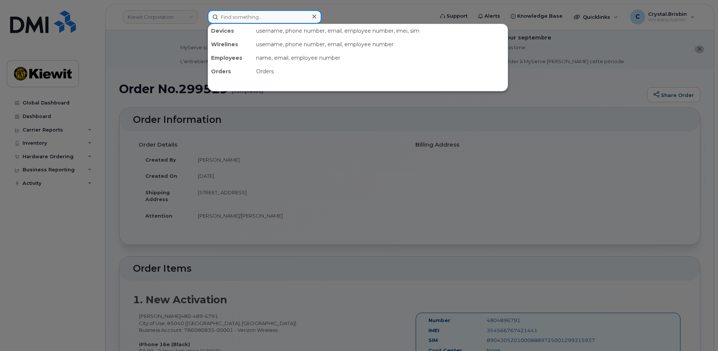
paste input "299538"
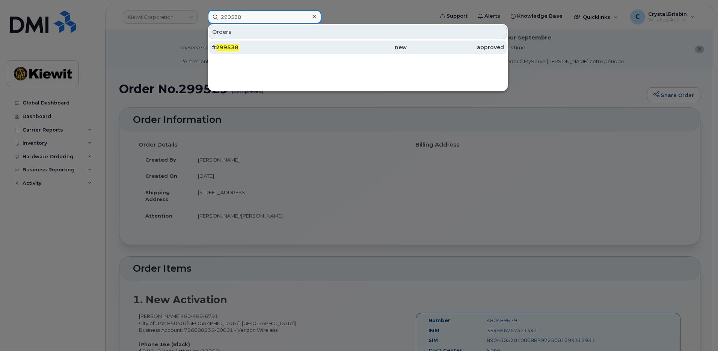
type input "299538"
click at [228, 45] on span "299538" at bounding box center [227, 47] width 23 height 7
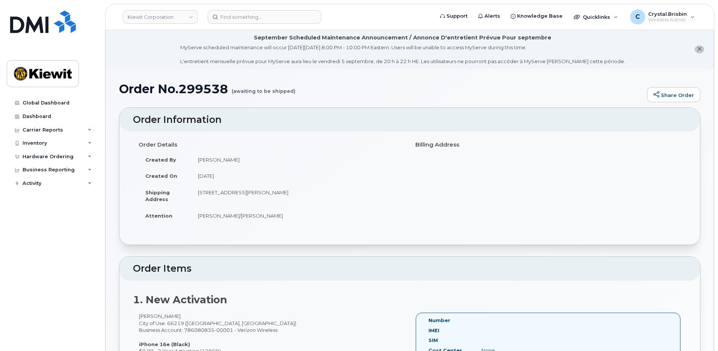
click at [235, 24] on header "Kiewit Corporation Support Alerts Knowledge Base Quicklinks Suspend / Cancel De…" at bounding box center [409, 17] width 609 height 26
click at [236, 17] on input at bounding box center [265, 17] width 114 height 14
paste input "298917"
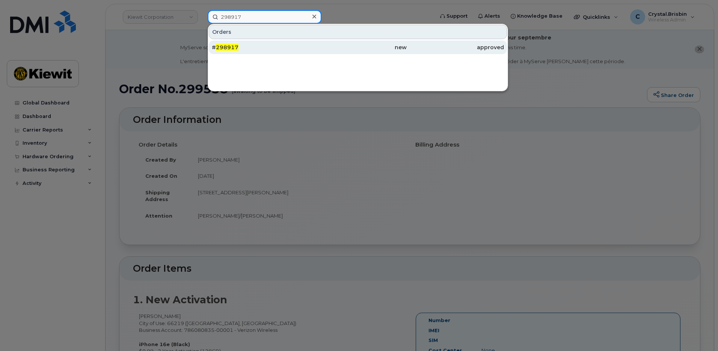
type input "298917"
click at [225, 44] on span "298917" at bounding box center [227, 47] width 23 height 7
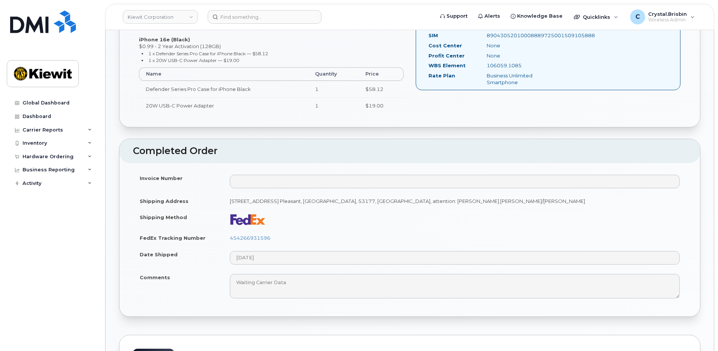
scroll to position [338, 0]
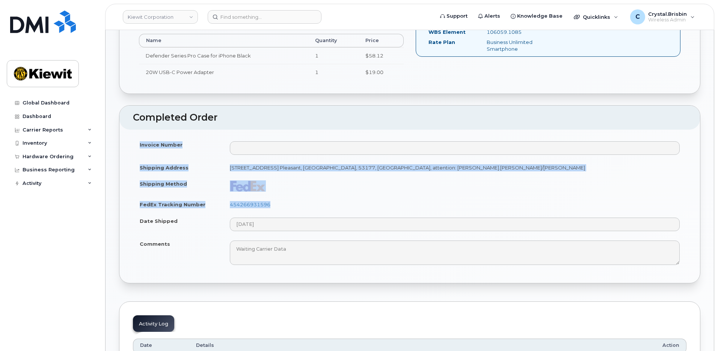
drag, startPoint x: 279, startPoint y: 205, endPoint x: 111, endPoint y: 209, distance: 168.3
copy div "Invoice Number Shipping Address 4811 Co Hwy H, Mt. Pleasant, WI, 53177, USA, at…"
click at [297, 206] on td "454266931596" at bounding box center [455, 204] width 464 height 17
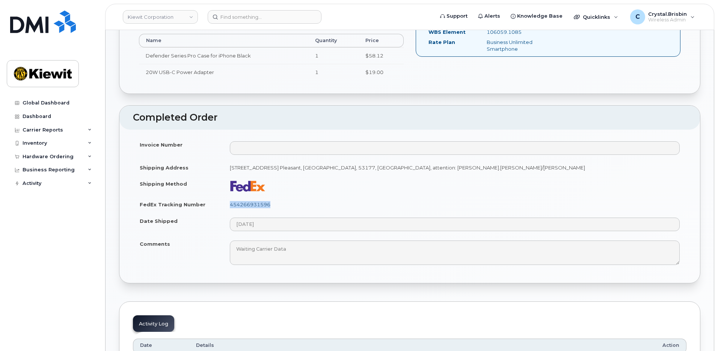
drag, startPoint x: 286, startPoint y: 205, endPoint x: 231, endPoint y: 207, distance: 54.5
click at [231, 207] on td "454266931596" at bounding box center [455, 204] width 464 height 17
copy link "454266931596"
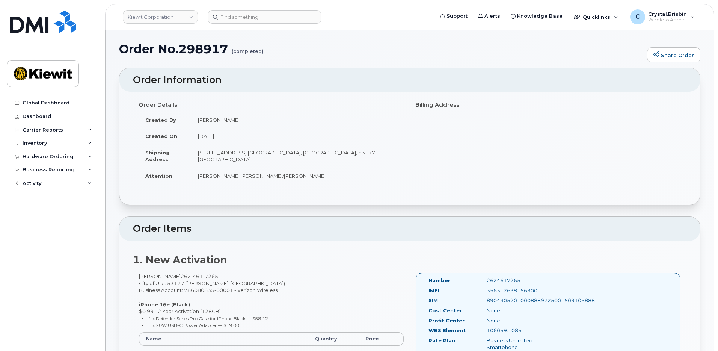
scroll to position [0, 0]
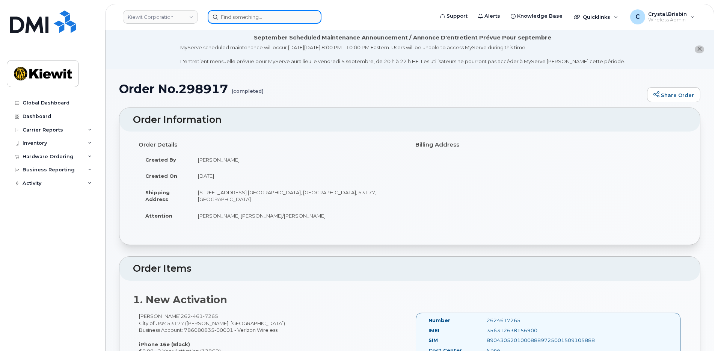
click at [241, 20] on input at bounding box center [265, 17] width 114 height 14
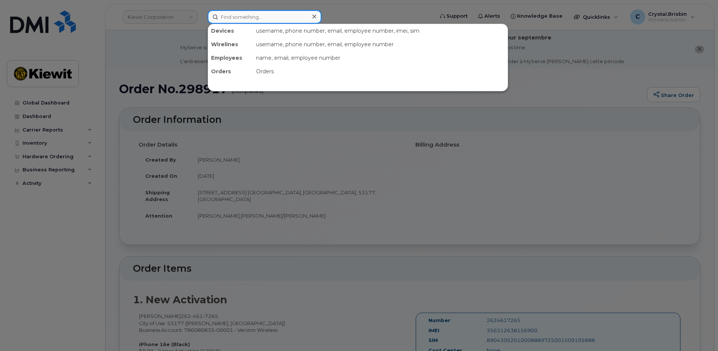
paste input "299770"
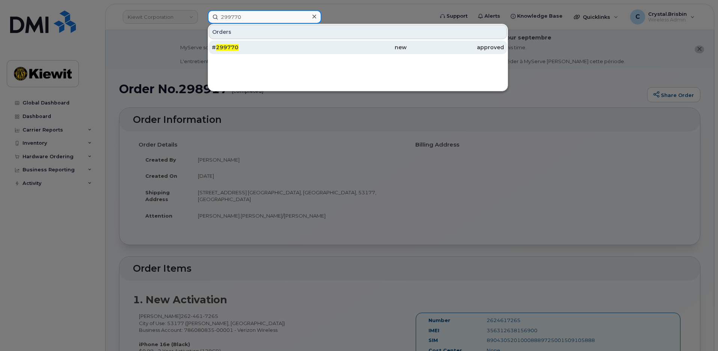
type input "299770"
click at [227, 48] on span "299770" at bounding box center [227, 47] width 23 height 7
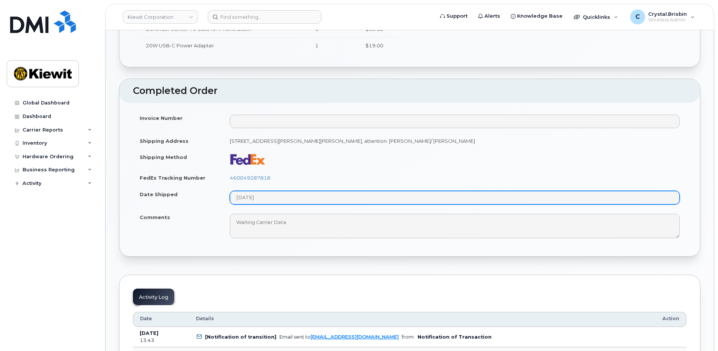
scroll to position [376, 0]
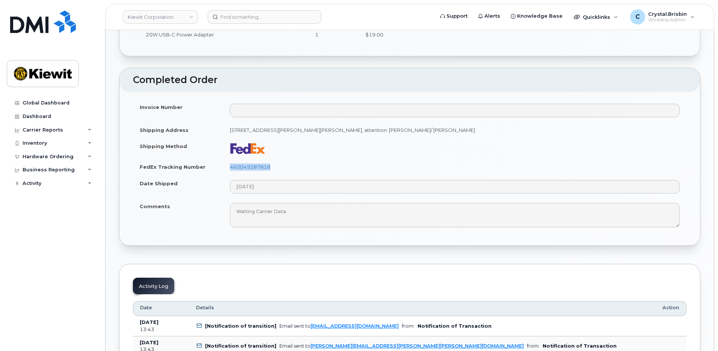
drag, startPoint x: 279, startPoint y: 166, endPoint x: 221, endPoint y: 166, distance: 58.6
click at [221, 166] on tr "FedEx Tracking Number 460049287818" at bounding box center [410, 167] width 554 height 17
copy tr "460049287818"
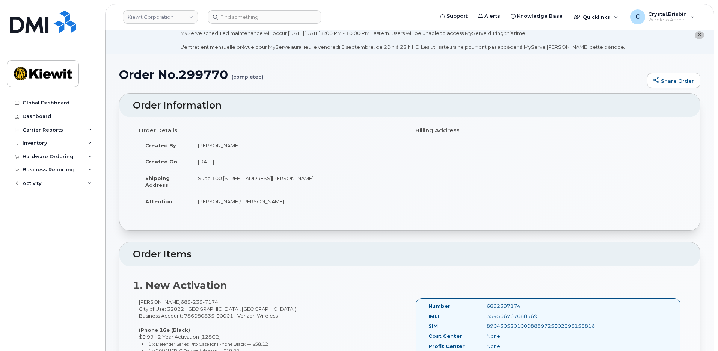
scroll to position [0, 0]
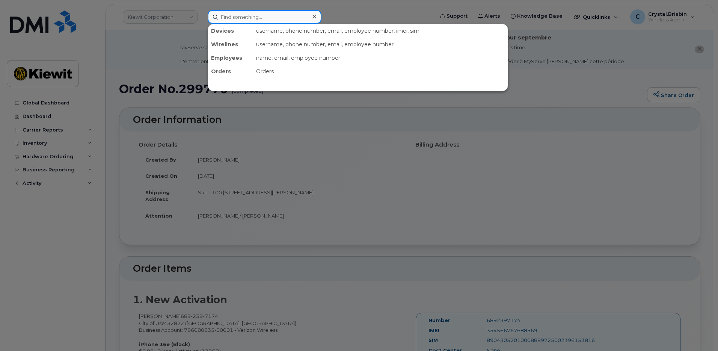
click at [228, 18] on input at bounding box center [265, 17] width 114 height 14
paste input "299799"
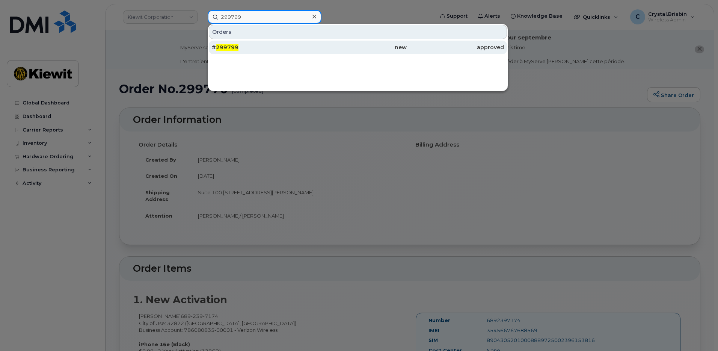
type input "299799"
click at [246, 50] on div "# 299799" at bounding box center [260, 48] width 97 height 8
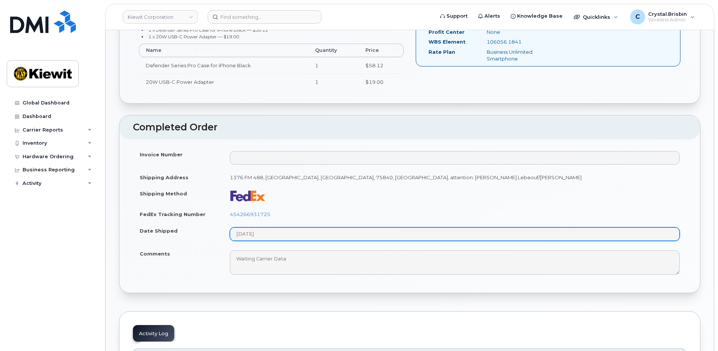
scroll to position [338, 0]
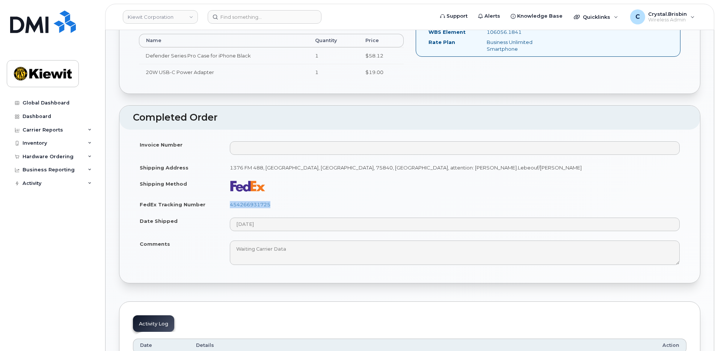
drag, startPoint x: 279, startPoint y: 205, endPoint x: 224, endPoint y: 207, distance: 56.0
click at [224, 207] on td "454266931725" at bounding box center [455, 204] width 464 height 17
copy link "454266931725"
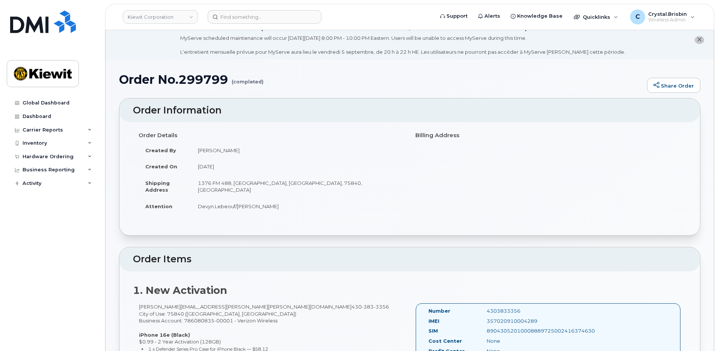
scroll to position [0, 0]
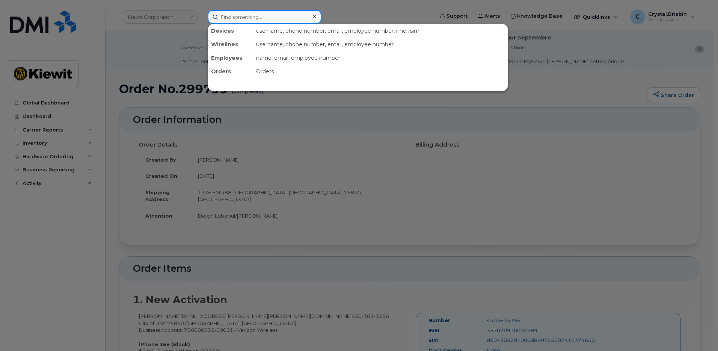
click at [255, 18] on input at bounding box center [265, 17] width 114 height 14
paste input "299807"
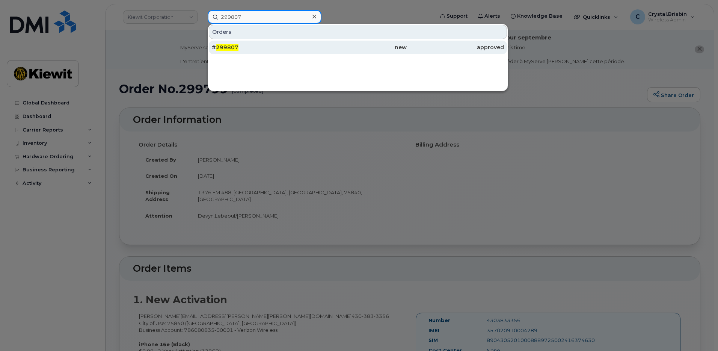
type input "299807"
click at [231, 46] on span "299807" at bounding box center [227, 47] width 23 height 7
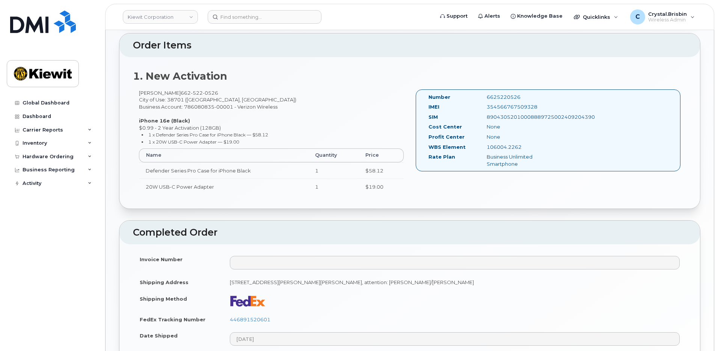
scroll to position [301, 0]
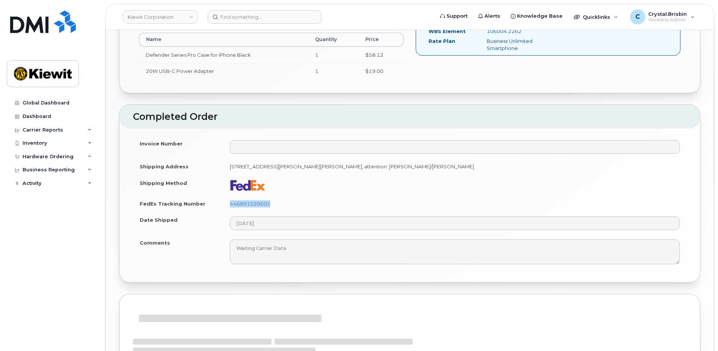
drag, startPoint x: 277, startPoint y: 203, endPoint x: 223, endPoint y: 202, distance: 54.1
click at [223, 202] on tr "FedEx Tracking Number 446891520601" at bounding box center [410, 203] width 554 height 17
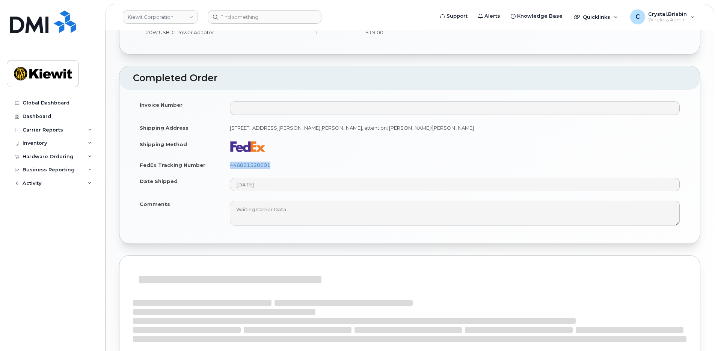
copy tr "446891520601"
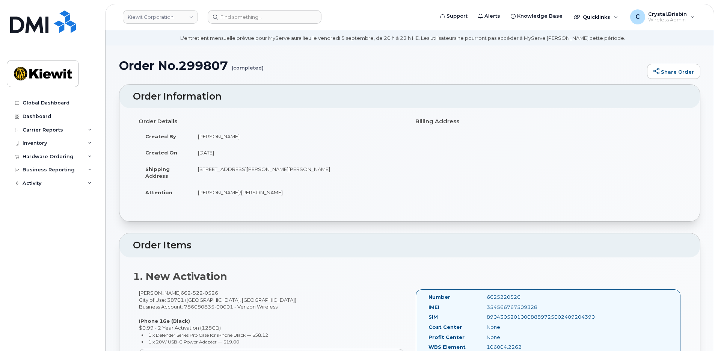
scroll to position [0, 0]
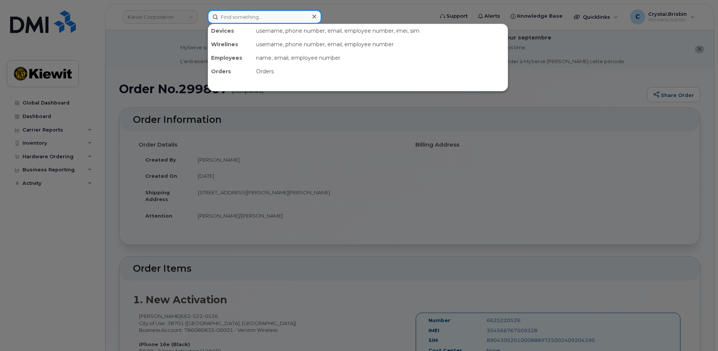
click at [252, 18] on input at bounding box center [265, 17] width 114 height 14
paste input "299830"
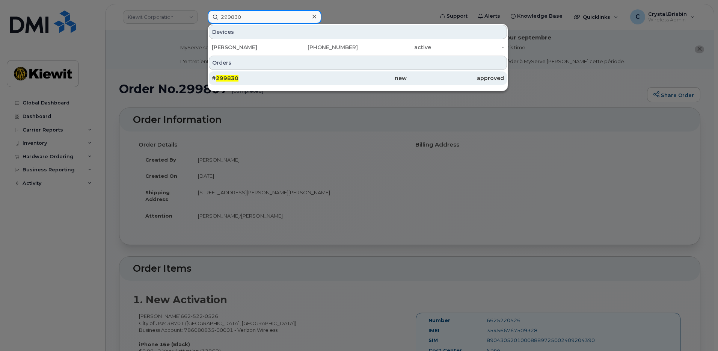
type input "299830"
click at [243, 78] on div "# 299830" at bounding box center [260, 78] width 97 height 8
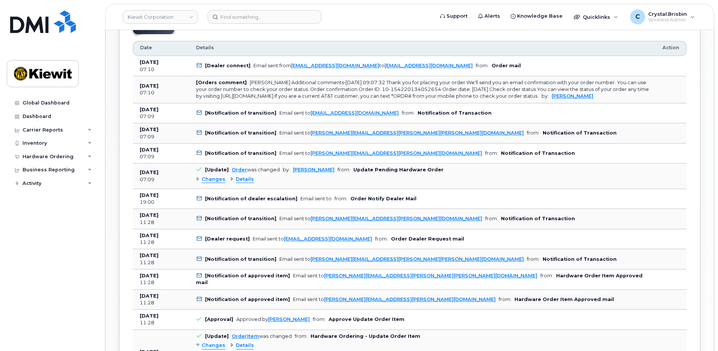
scroll to position [446, 0]
click at [198, 179] on div "Changes" at bounding box center [210, 179] width 29 height 7
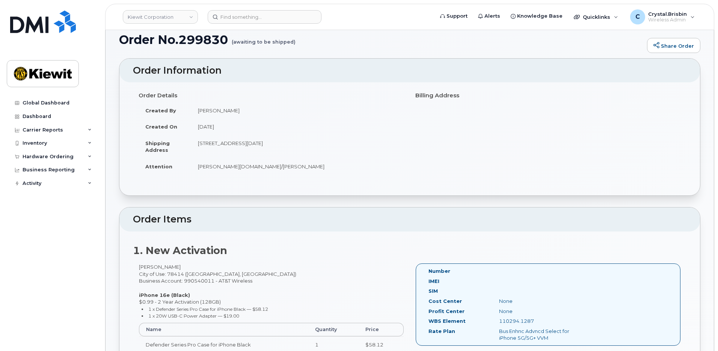
scroll to position [0, 0]
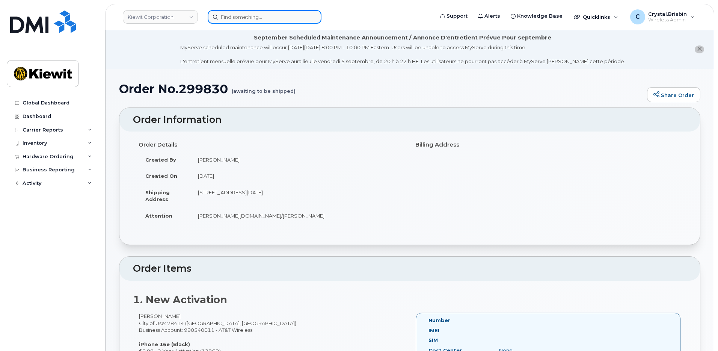
click at [255, 17] on input at bounding box center [265, 17] width 114 height 14
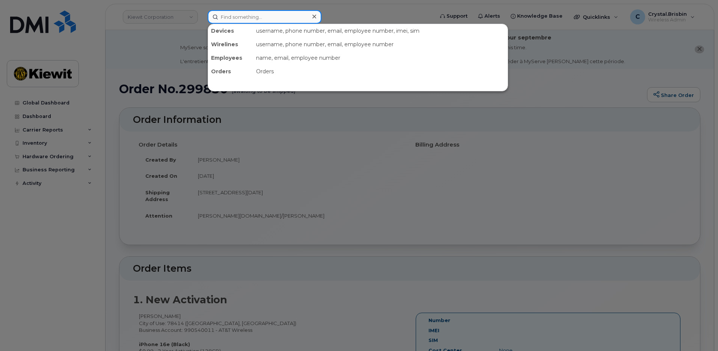
paste input "299834"
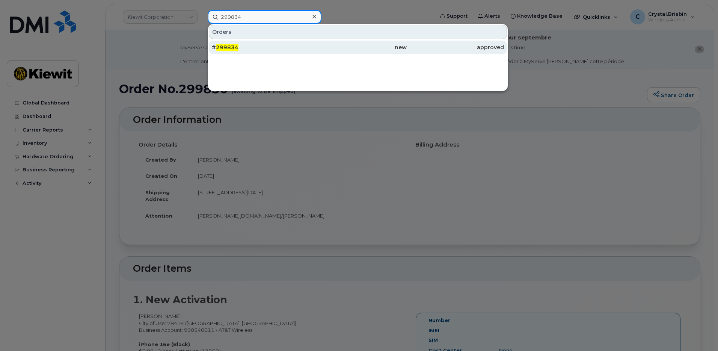
type input "299834"
click at [236, 51] on div "# 299834" at bounding box center [260, 48] width 97 height 8
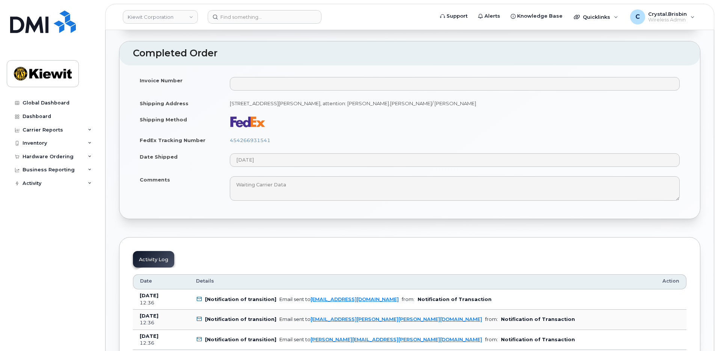
scroll to position [413, 0]
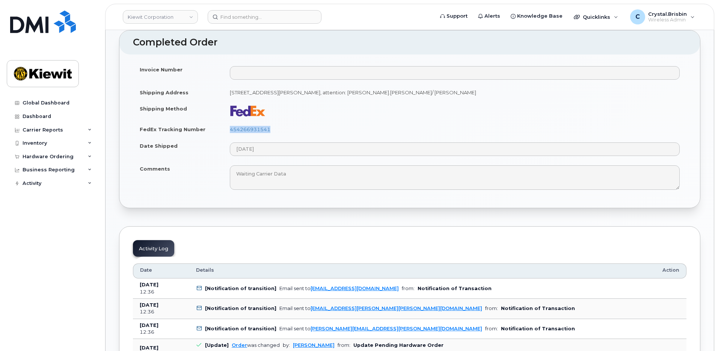
drag, startPoint x: 277, startPoint y: 131, endPoint x: 205, endPoint y: 128, distance: 71.8
click at [205, 128] on tr "FedEx Tracking Number 454266931541" at bounding box center [410, 129] width 554 height 17
copy tr "454266931541"
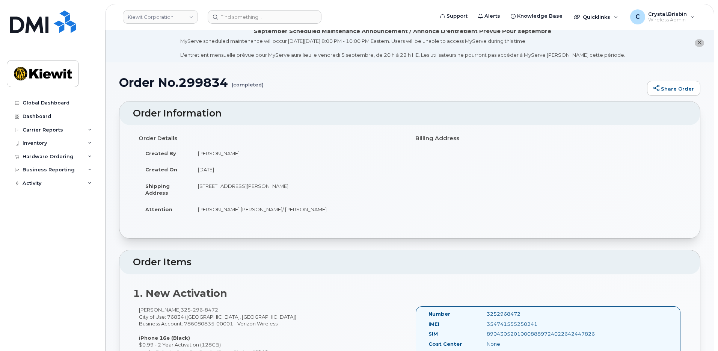
scroll to position [0, 0]
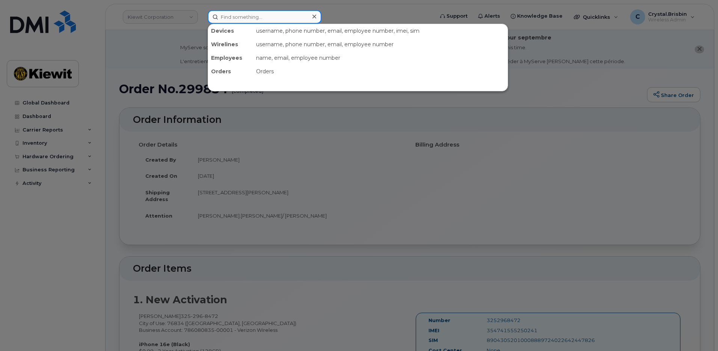
click at [275, 18] on input at bounding box center [265, 17] width 114 height 14
paste input "299854"
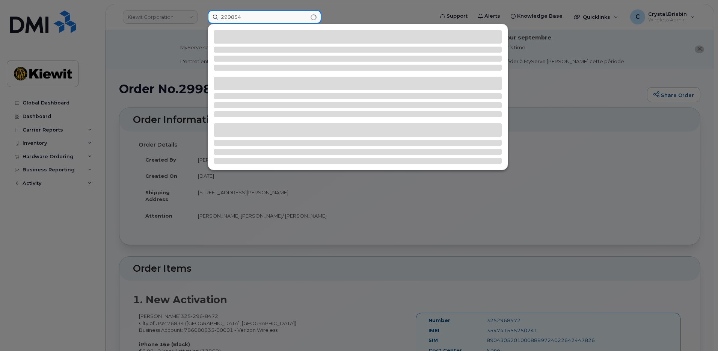
type input "299854"
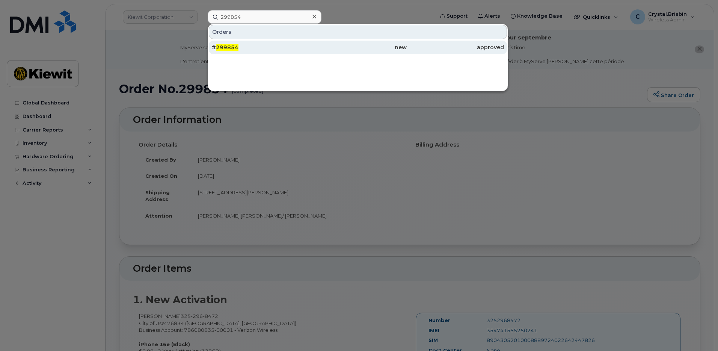
click at [244, 51] on div "# 299854" at bounding box center [260, 48] width 97 height 14
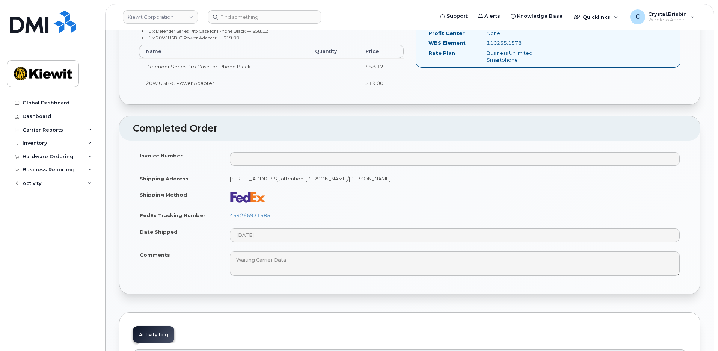
scroll to position [338, 0]
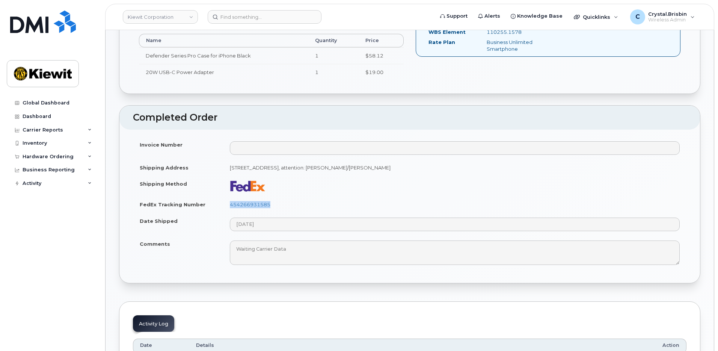
drag, startPoint x: 276, startPoint y: 203, endPoint x: 221, endPoint y: 207, distance: 55.3
click at [221, 207] on tr "FedEx Tracking Number 454266931585" at bounding box center [410, 204] width 554 height 17
copy tr "454266931585"
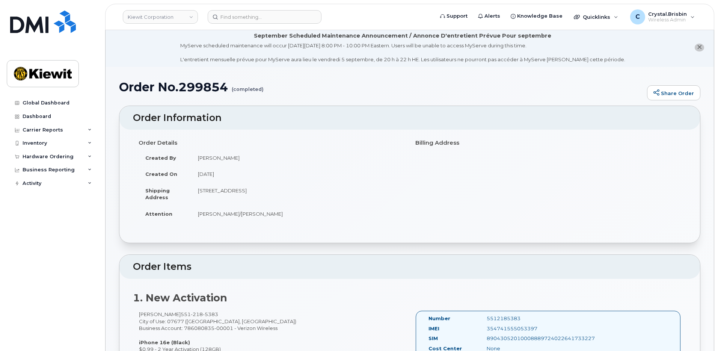
scroll to position [0, 0]
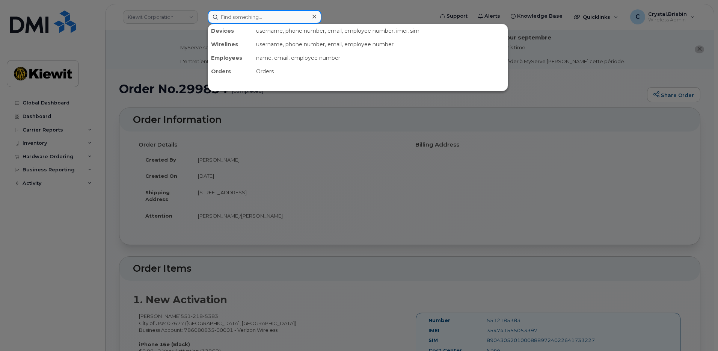
click at [250, 15] on input at bounding box center [265, 17] width 114 height 14
paste input "299887"
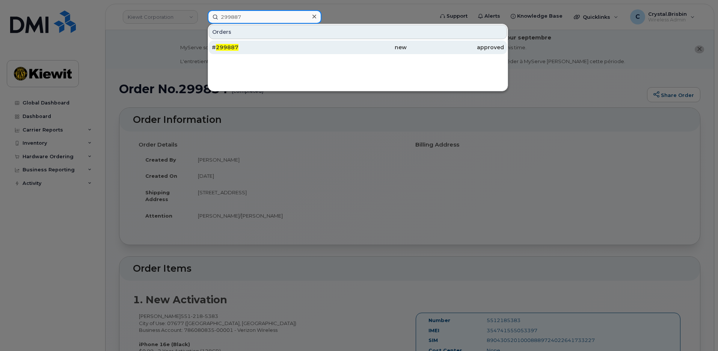
type input "299887"
click at [231, 52] on div "# 299887" at bounding box center [260, 48] width 97 height 14
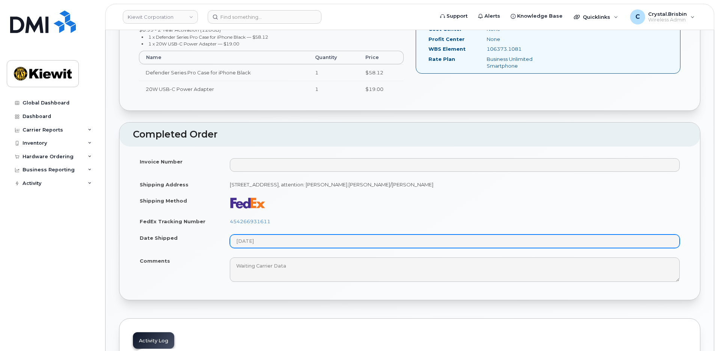
scroll to position [338, 0]
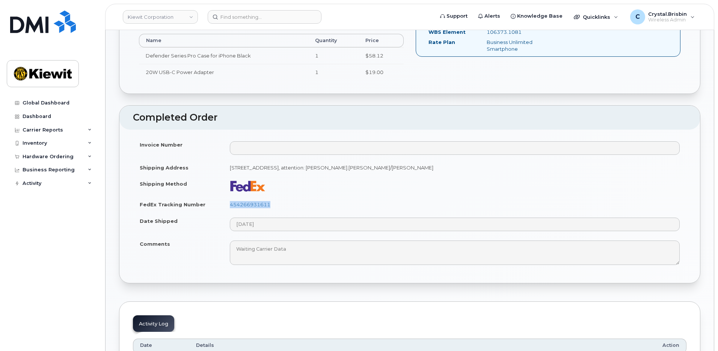
drag, startPoint x: 280, startPoint y: 205, endPoint x: 227, endPoint y: 204, distance: 53.7
click at [227, 203] on td "454266931611" at bounding box center [455, 204] width 464 height 17
copy link "454266931611"
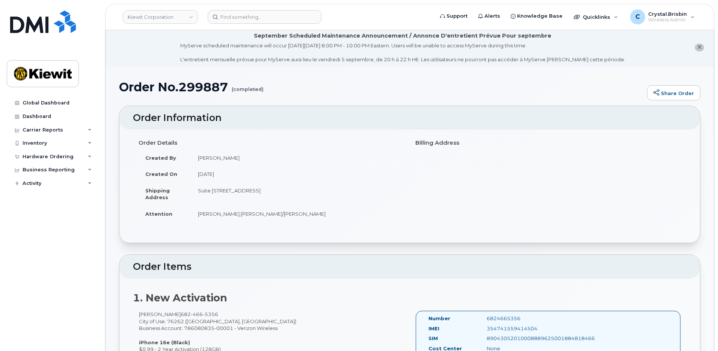
scroll to position [0, 0]
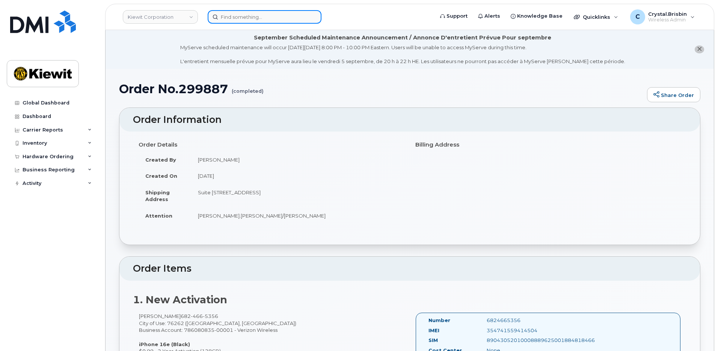
click at [253, 19] on input at bounding box center [265, 17] width 114 height 14
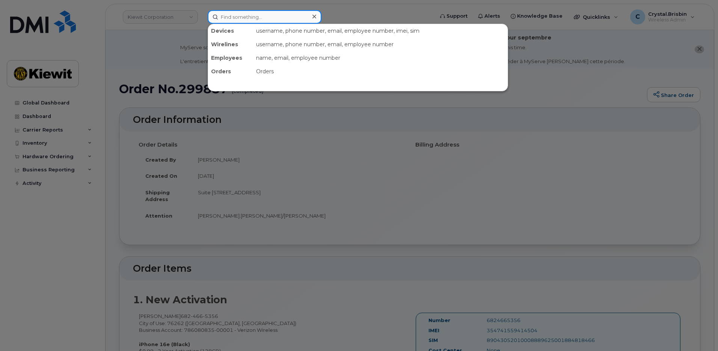
paste input "300015"
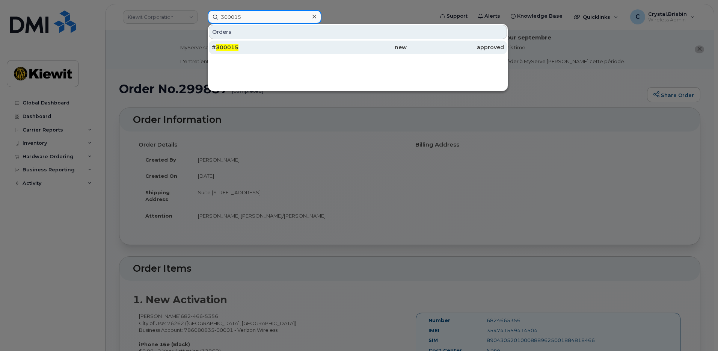
type input "300015"
click at [238, 48] on div "# 300015" at bounding box center [260, 48] width 97 height 8
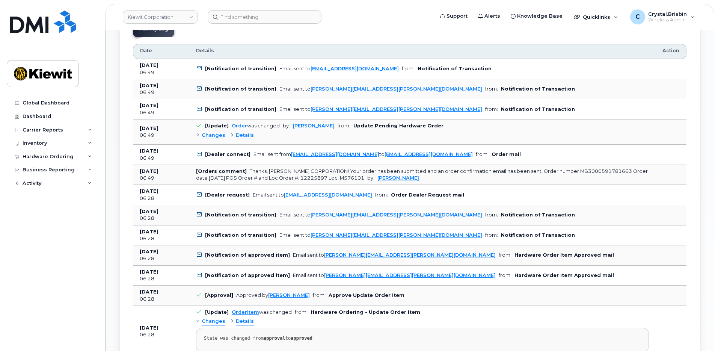
scroll to position [488, 0]
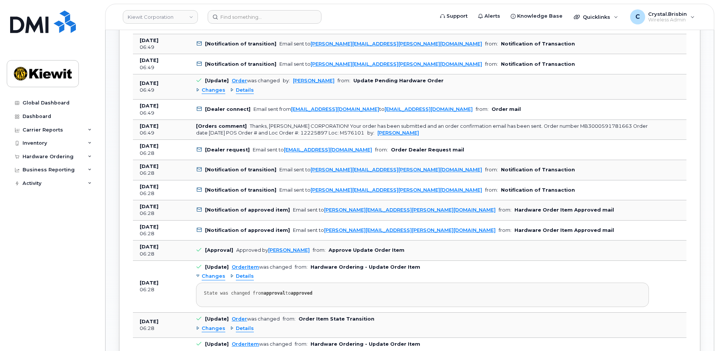
click at [199, 89] on div "Changes" at bounding box center [210, 90] width 29 height 7
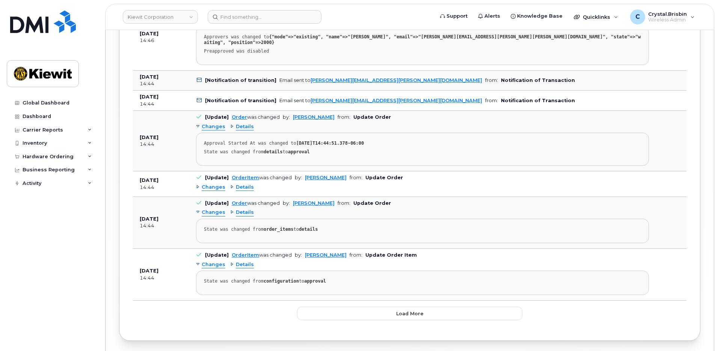
scroll to position [1017, 0]
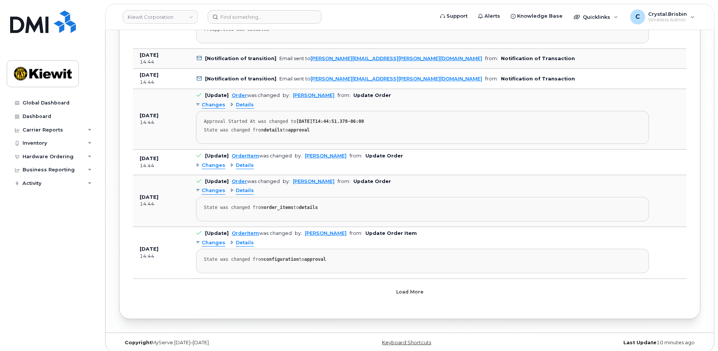
click at [413, 285] on button "Load more" at bounding box center [409, 292] width 225 height 14
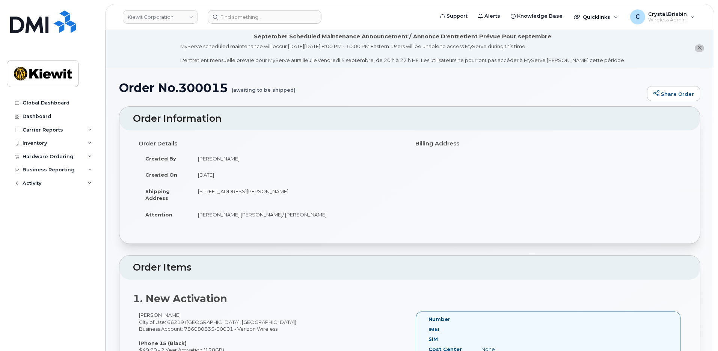
scroll to position [0, 0]
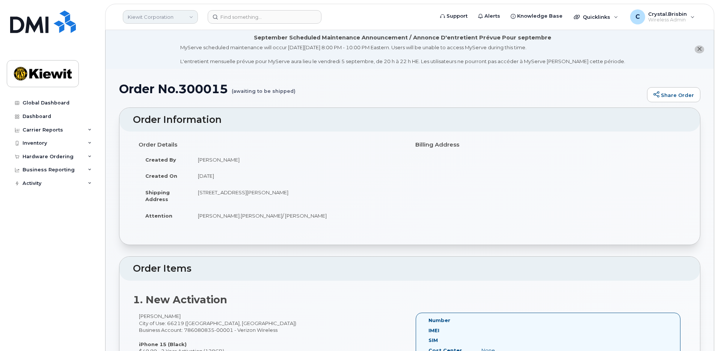
click at [174, 18] on link "Kiewit Corporation" at bounding box center [160, 17] width 75 height 14
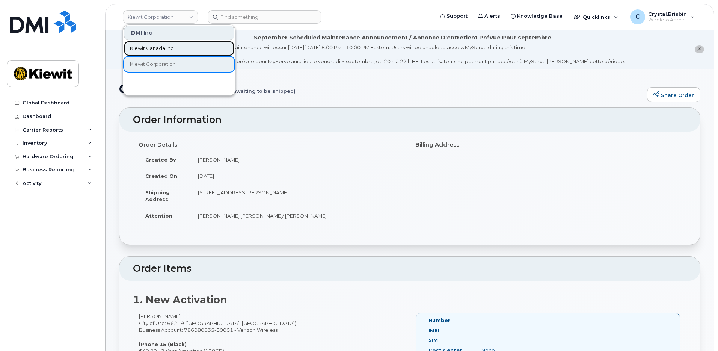
click at [151, 48] on span "Kiewit Canada Inc" at bounding box center [152, 49] width 44 height 8
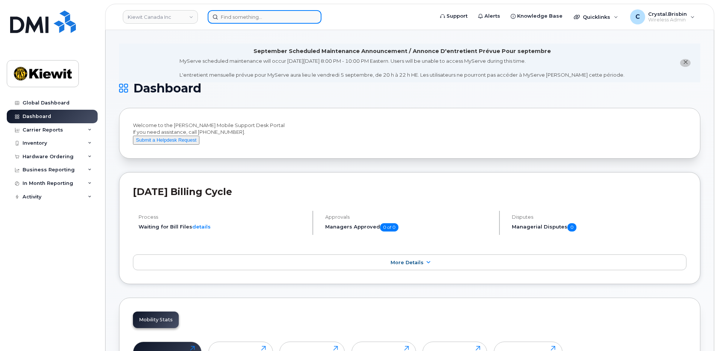
click at [234, 20] on input at bounding box center [265, 17] width 114 height 14
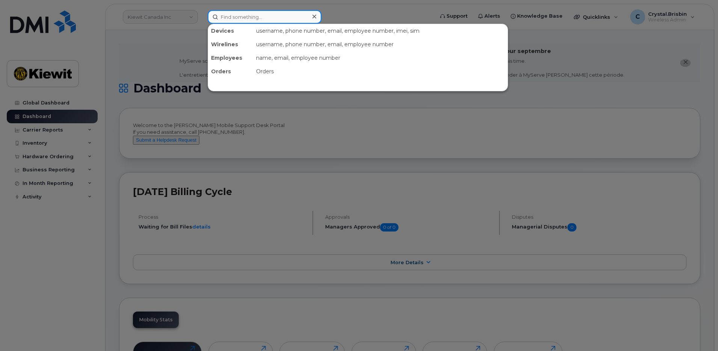
paste input "300115"
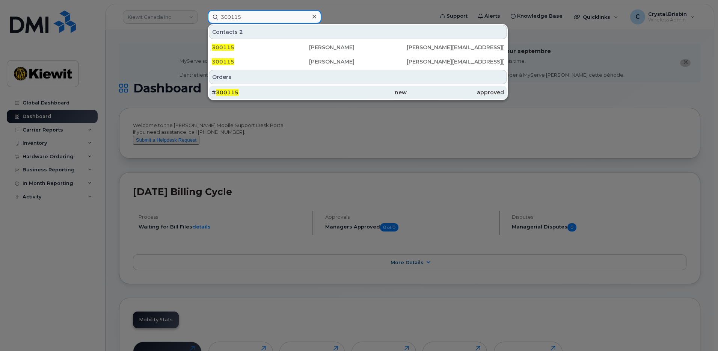
type input "300115"
click at [230, 91] on span "300115" at bounding box center [227, 92] width 23 height 7
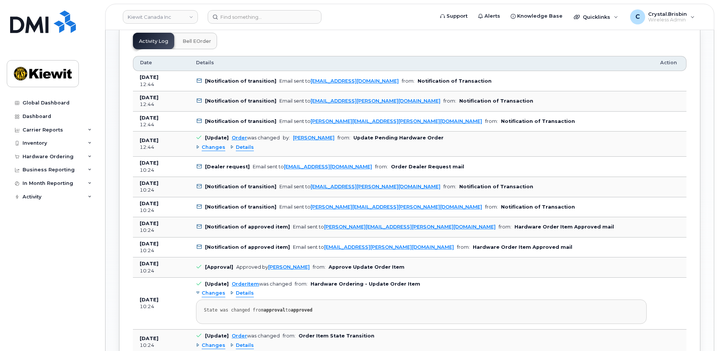
scroll to position [488, 0]
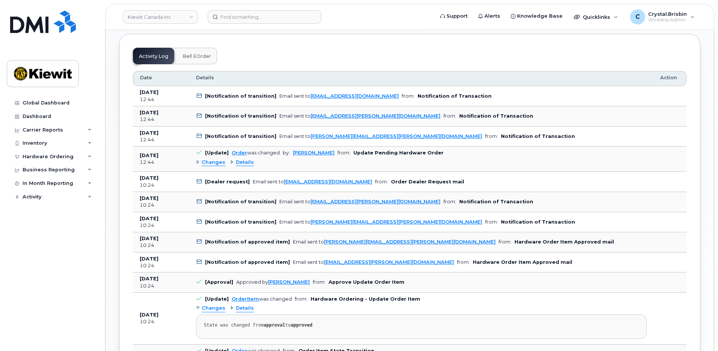
click at [196, 159] on div "Changes" at bounding box center [210, 162] width 29 height 7
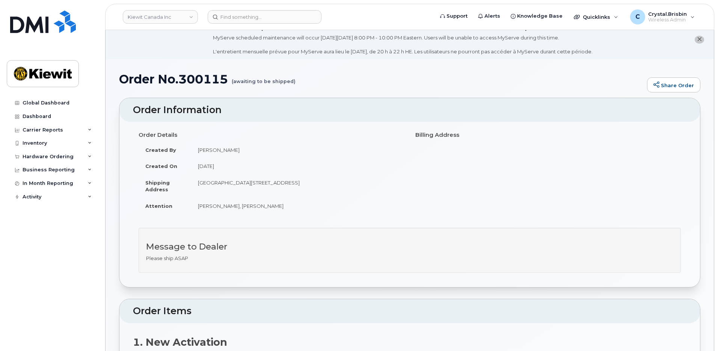
scroll to position [0, 0]
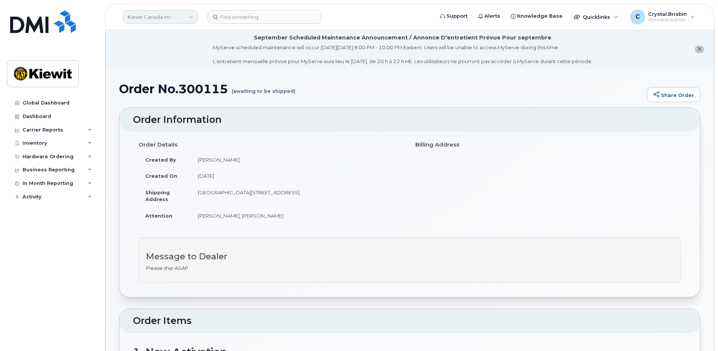
click at [175, 18] on link "Kiewit Canada Inc" at bounding box center [160, 17] width 75 height 14
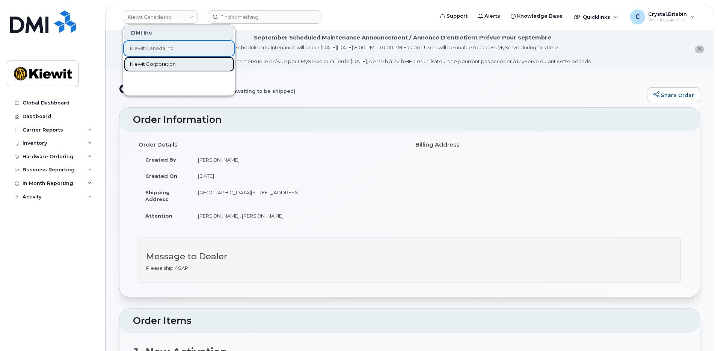
click at [144, 65] on span "Kiewit Corporation" at bounding box center [153, 64] width 46 height 8
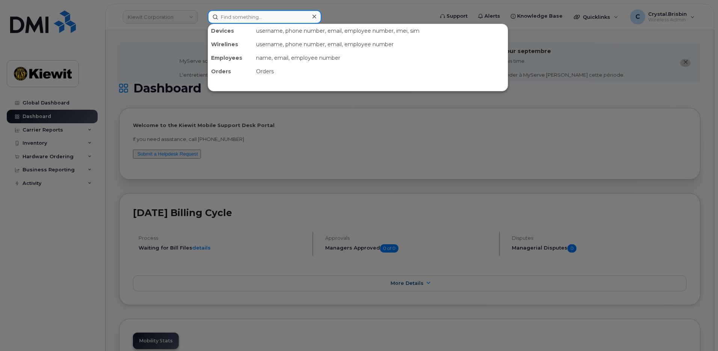
click at [225, 20] on input at bounding box center [265, 17] width 114 height 14
paste input "300116"
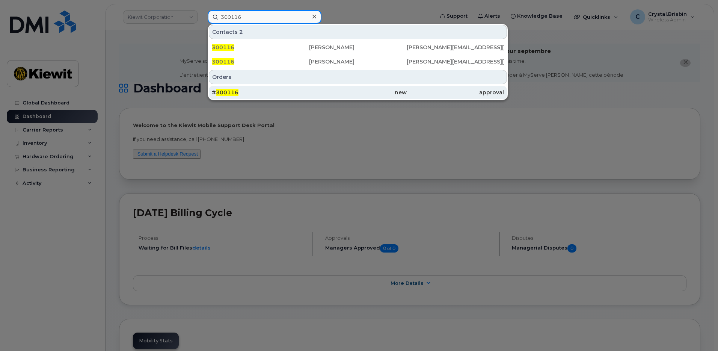
type input "300116"
click at [227, 90] on span "300116" at bounding box center [227, 92] width 23 height 7
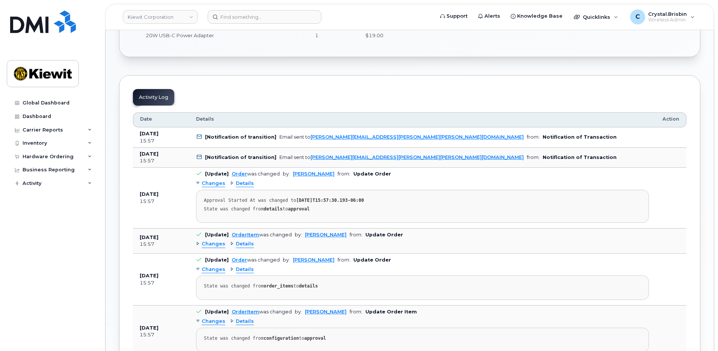
scroll to position [376, 0]
click at [197, 242] on div "Changes" at bounding box center [210, 243] width 29 height 7
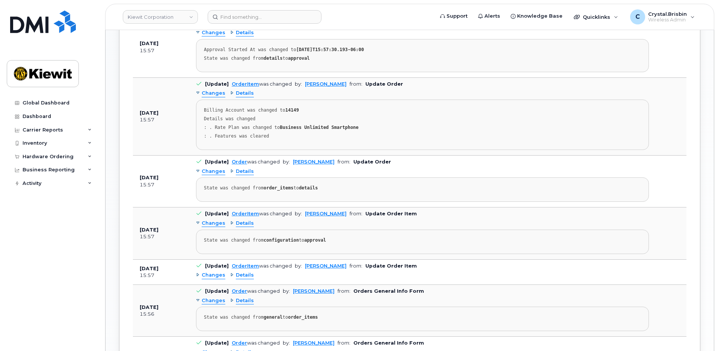
scroll to position [526, 0]
click at [198, 274] on div "Changes" at bounding box center [210, 274] width 29 height 7
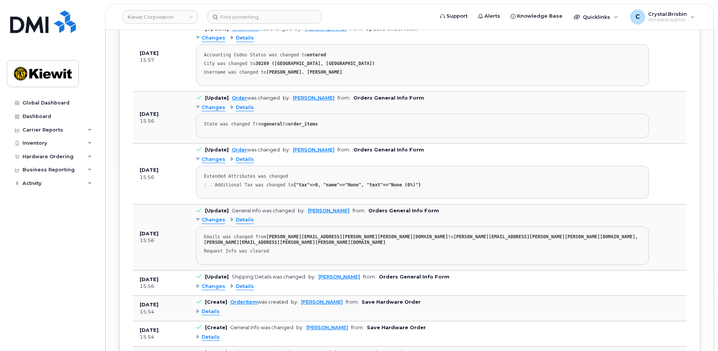
scroll to position [789, 0]
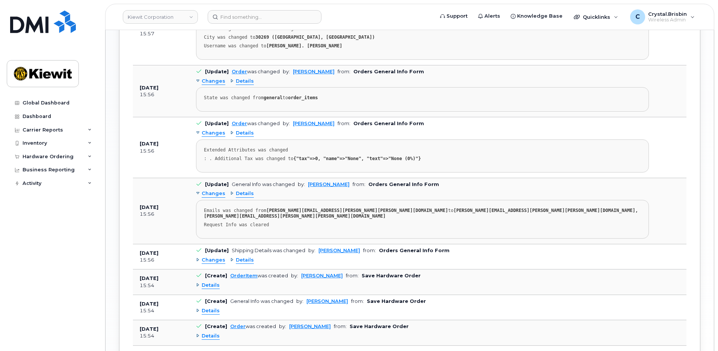
click at [195, 252] on td "[Update] Shipping Details was changed by: [PERSON_NAME] from: Orders General In…" at bounding box center [422, 256] width 467 height 25
click at [198, 257] on div "Changes" at bounding box center [210, 260] width 29 height 7
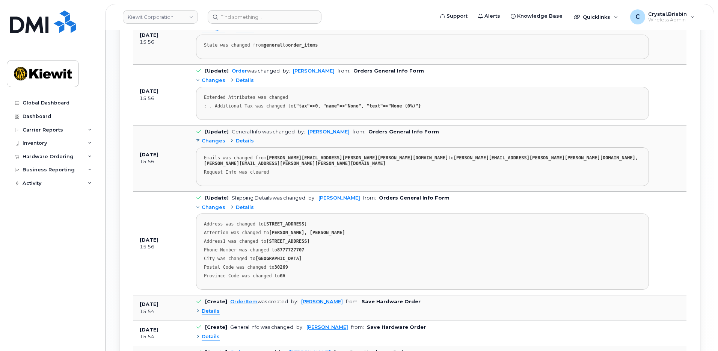
scroll to position [902, 0]
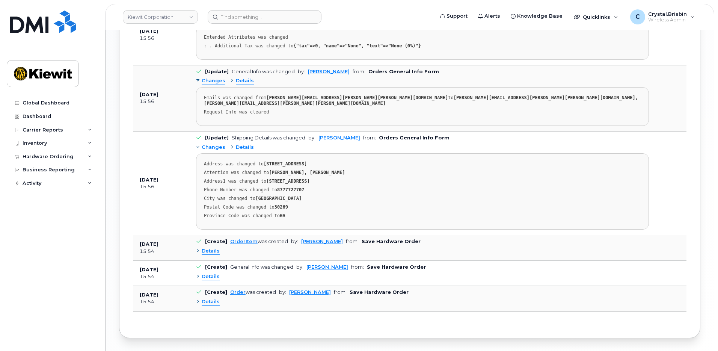
click at [196, 244] on td "[Create] OrderItem was created by: [PERSON_NAME] from: Save Hardware Order Deta…" at bounding box center [422, 247] width 467 height 25
click at [198, 248] on div "Details" at bounding box center [208, 251] width 24 height 7
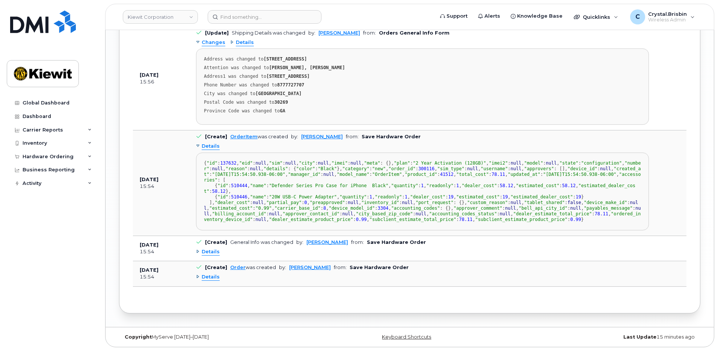
scroll to position [1148, 0]
click at [196, 253] on td "[Create] General Info was changed by: [PERSON_NAME] from: Save Hardware Order D…" at bounding box center [422, 248] width 467 height 25
click at [197, 253] on div "Details" at bounding box center [208, 251] width 24 height 7
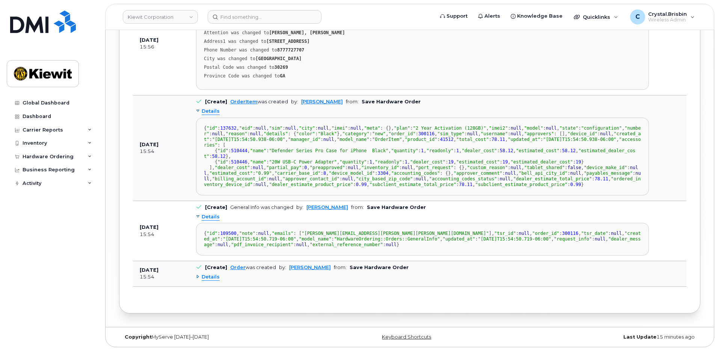
scroll to position [1262, 0]
click at [198, 277] on div "Details" at bounding box center [208, 276] width 24 height 7
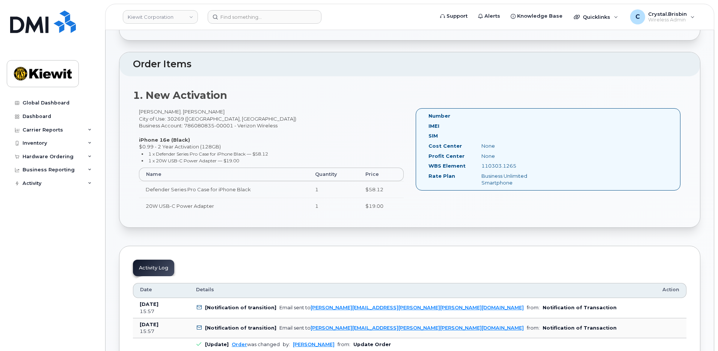
scroll to position [263, 0]
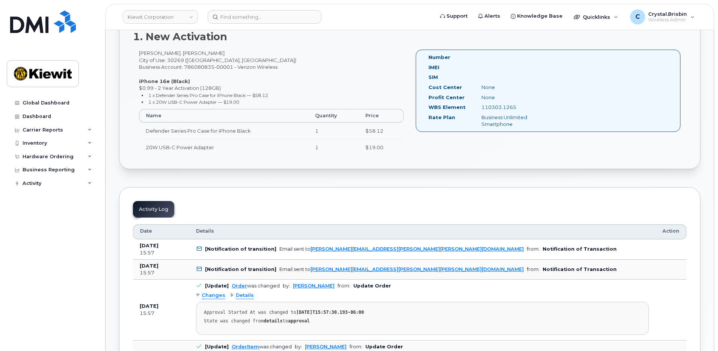
click at [152, 208] on div "Activity Log" at bounding box center [153, 209] width 41 height 17
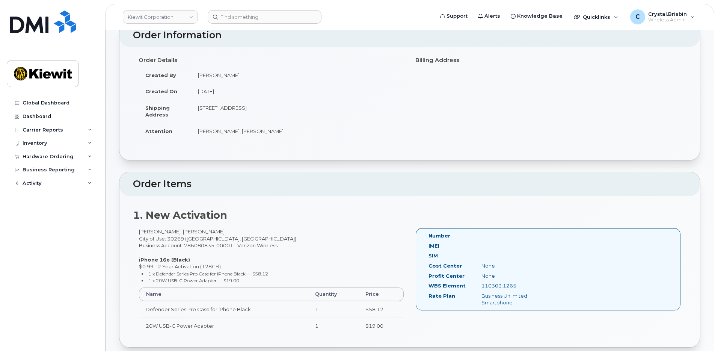
scroll to position [0, 0]
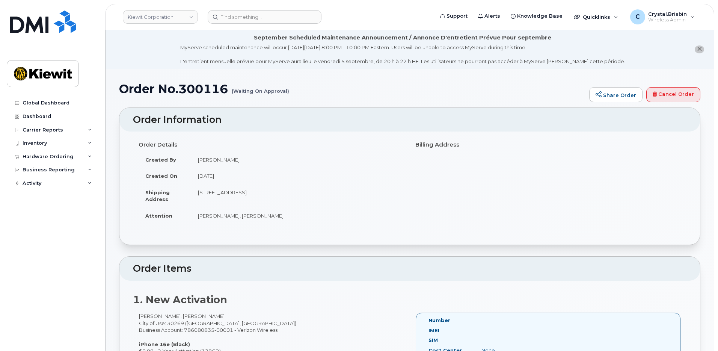
click at [121, 63] on li "September Scheduled Maintenance Announcement / Annonce D'entretient Prévue Pour…" at bounding box center [410, 49] width 609 height 39
click at [128, 68] on li "September Scheduled Maintenance Announcement / Annonce D'entretient Prévue Pour…" at bounding box center [410, 49] width 609 height 39
